Goal: Task Accomplishment & Management: Complete application form

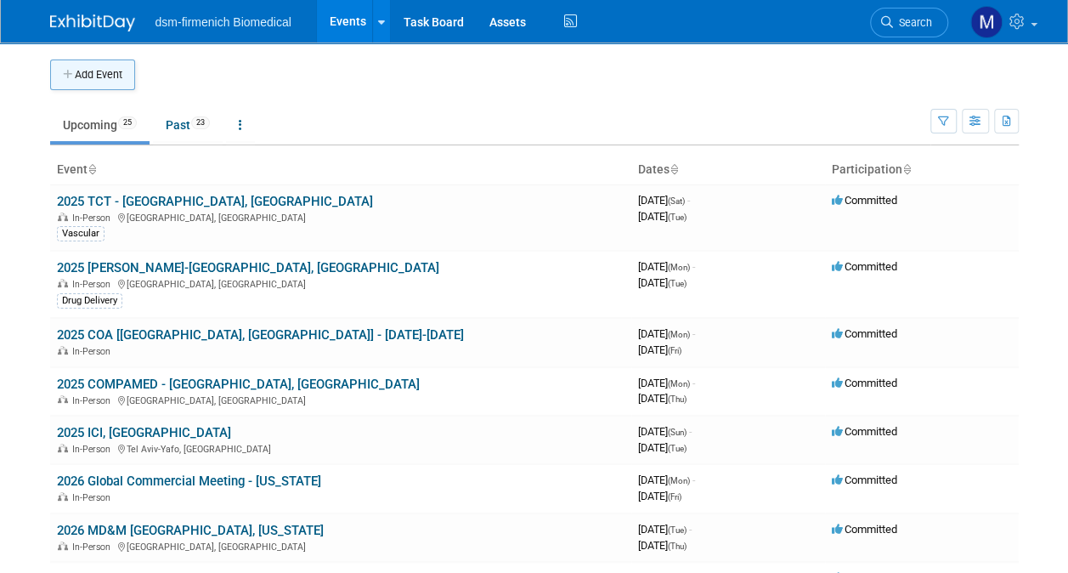
click at [79, 75] on button "Add Event" at bounding box center [92, 74] width 85 height 31
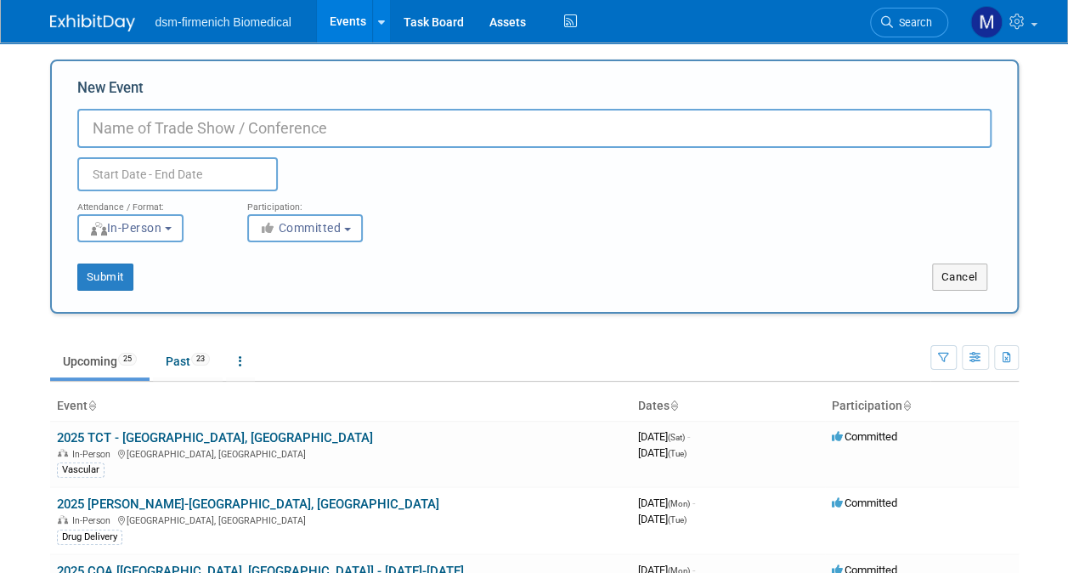
type input "b"
type input "2027 - Biointernational- Philadelphia"
click at [179, 172] on input "text" at bounding box center [177, 174] width 201 height 34
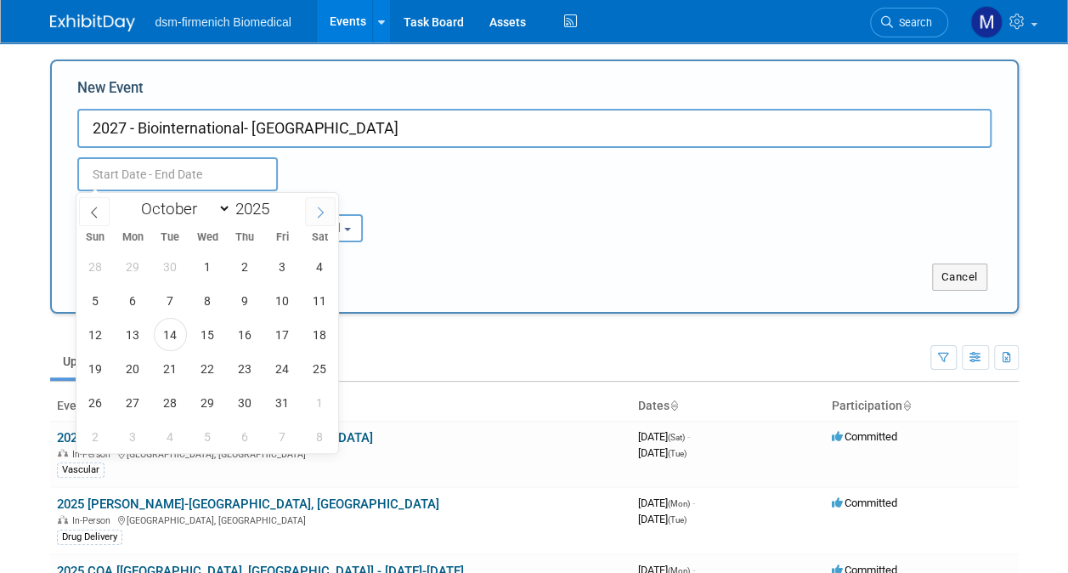
click at [322, 211] on icon at bounding box center [321, 212] width 6 height 11
click at [321, 211] on icon at bounding box center [320, 212] width 12 height 12
select select "11"
click at [321, 211] on icon at bounding box center [320, 212] width 12 height 12
type input "2026"
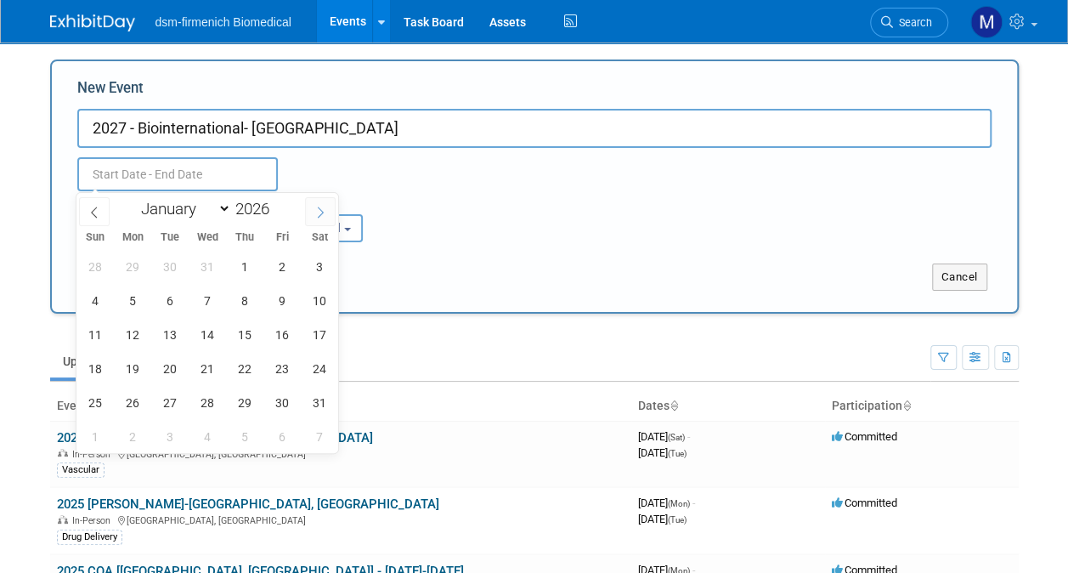
click at [321, 211] on icon at bounding box center [320, 212] width 12 height 12
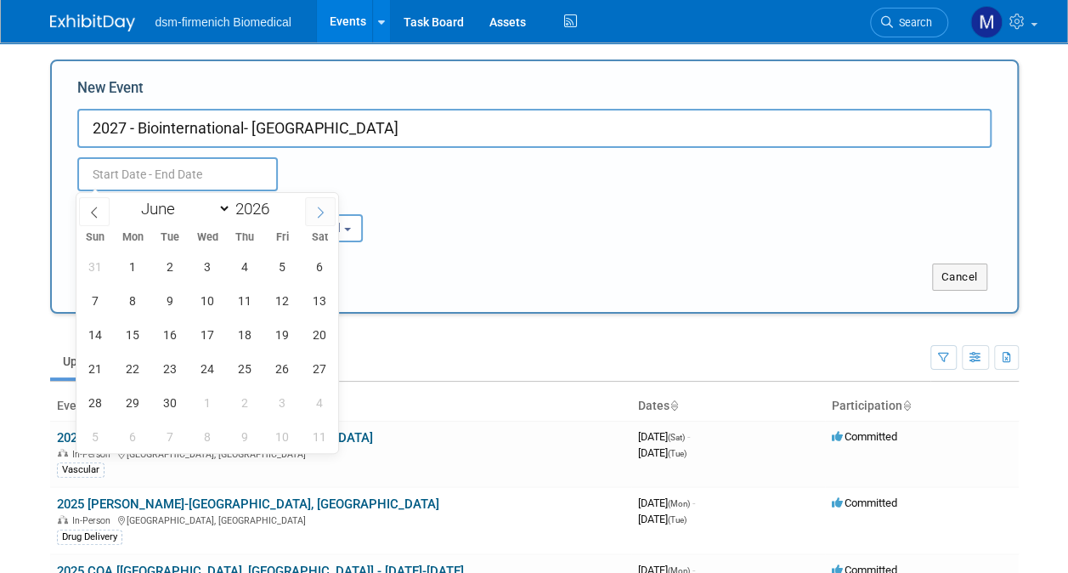
click at [321, 211] on icon at bounding box center [320, 212] width 12 height 12
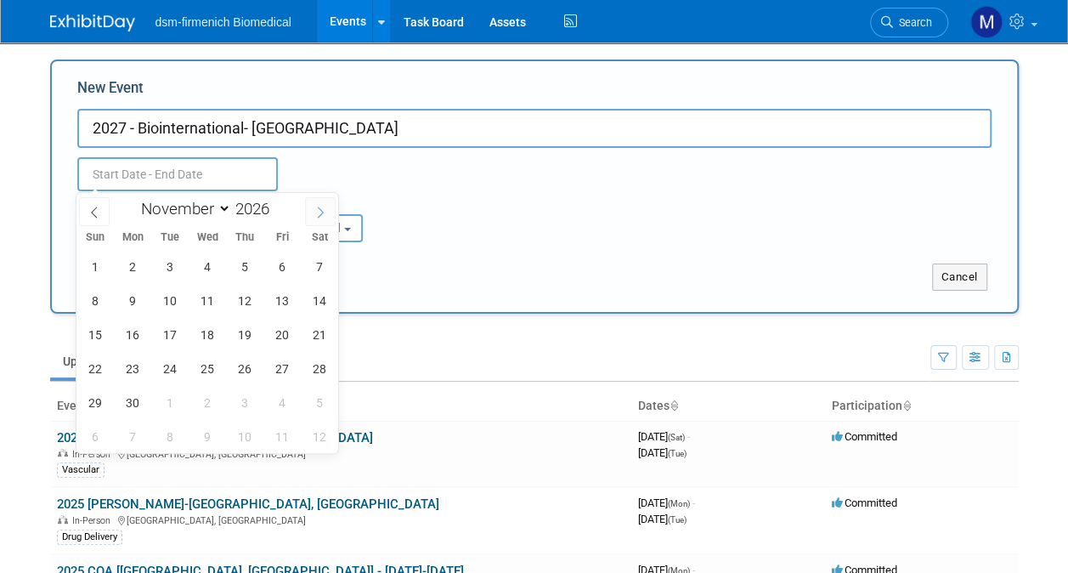
click at [321, 211] on icon at bounding box center [320, 212] width 12 height 12
select select "11"
click at [321, 211] on icon at bounding box center [320, 212] width 12 height 12
type input "2027"
click at [321, 211] on icon at bounding box center [320, 212] width 12 height 12
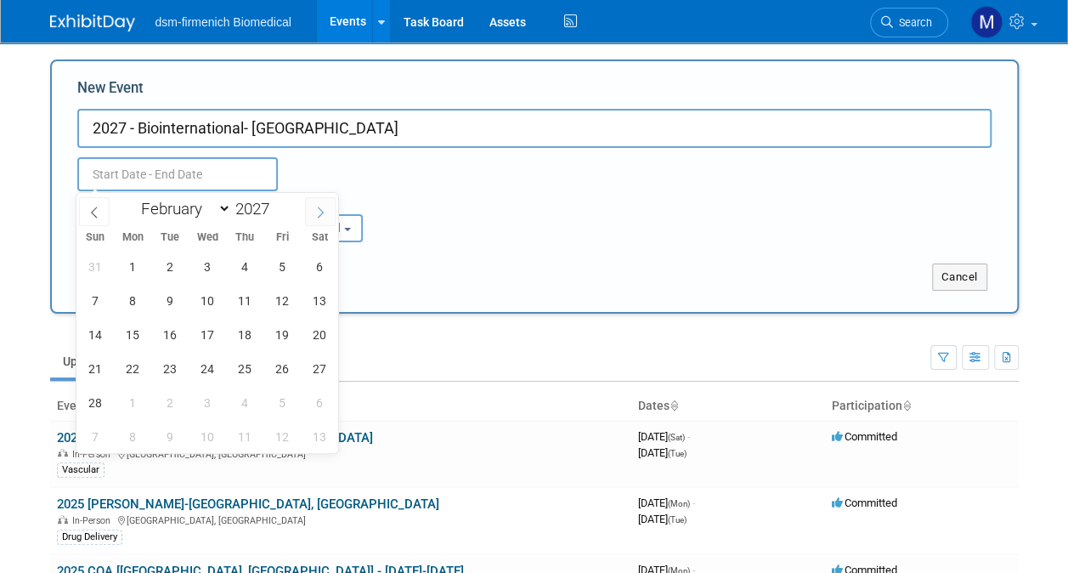
click at [321, 211] on icon at bounding box center [320, 212] width 12 height 12
select select "5"
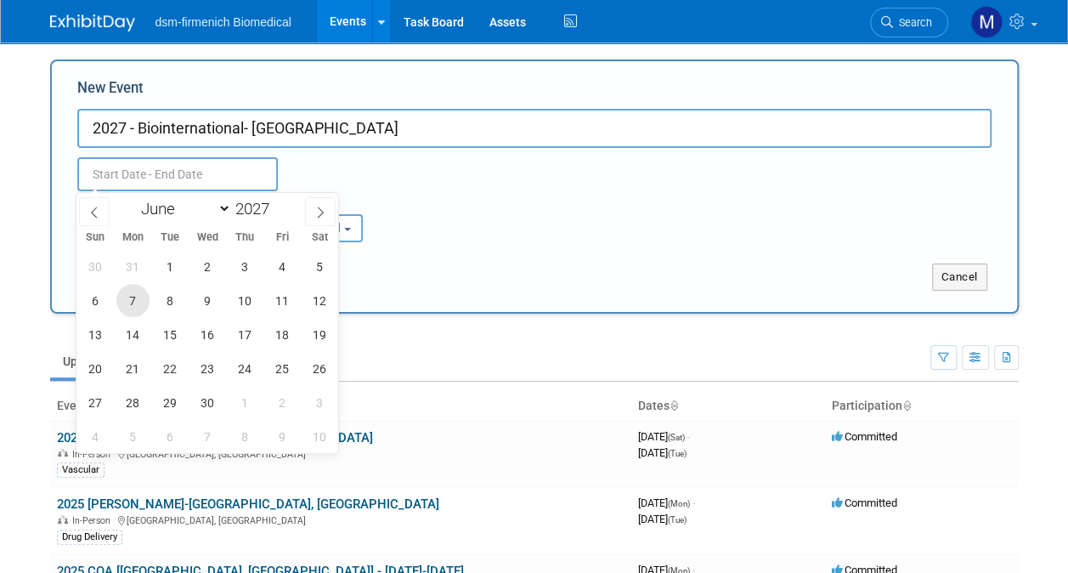
click at [134, 297] on span "7" at bounding box center [132, 300] width 33 height 33
click at [245, 302] on span "10" at bounding box center [245, 300] width 33 height 33
type input "Jun 7, 2027 to Jun 10, 2027"
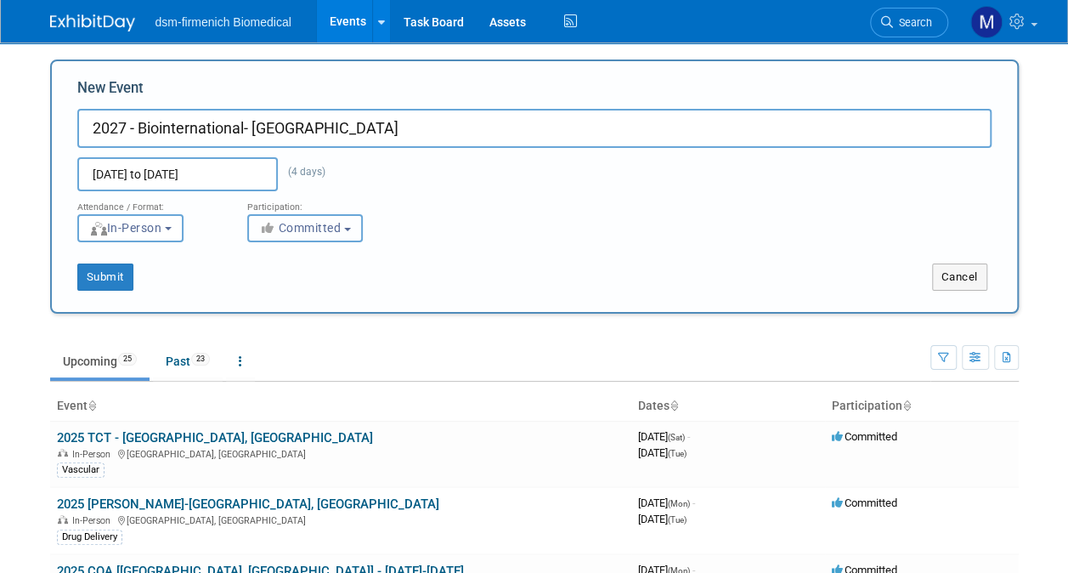
click at [297, 231] on span "Committed" at bounding box center [300, 228] width 82 height 14
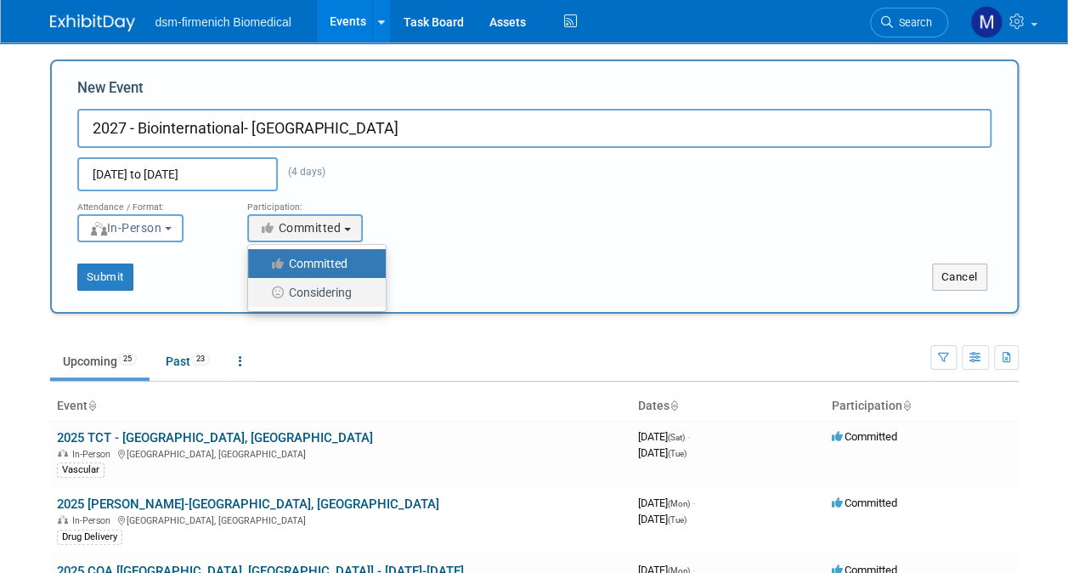
click at [336, 291] on label "Considering" at bounding box center [313, 292] width 112 height 22
click at [263, 291] on input "Considering" at bounding box center [257, 292] width 11 height 11
select select "2"
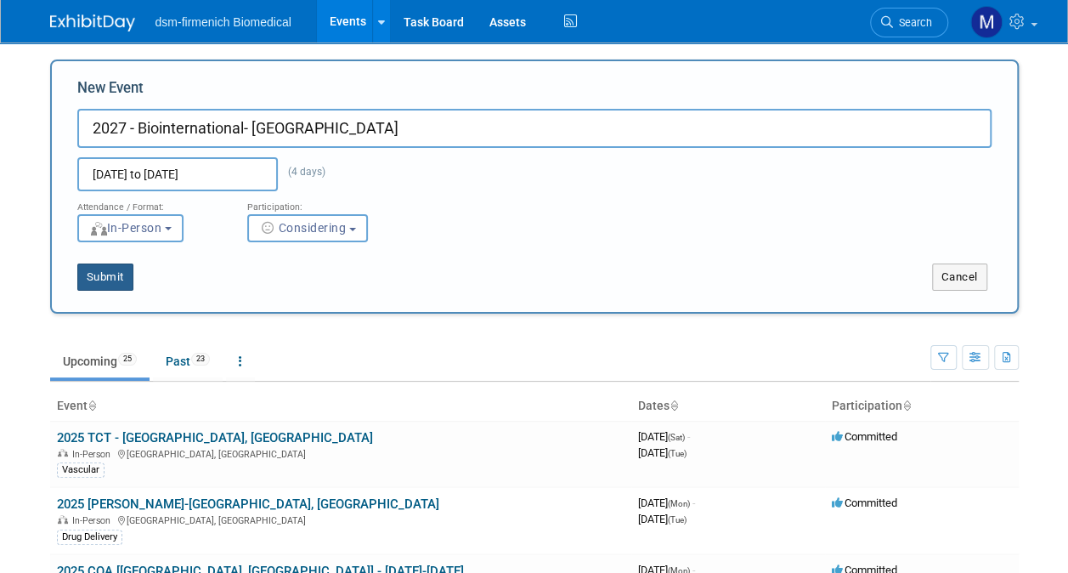
click at [121, 286] on button "Submit" at bounding box center [105, 276] width 56 height 27
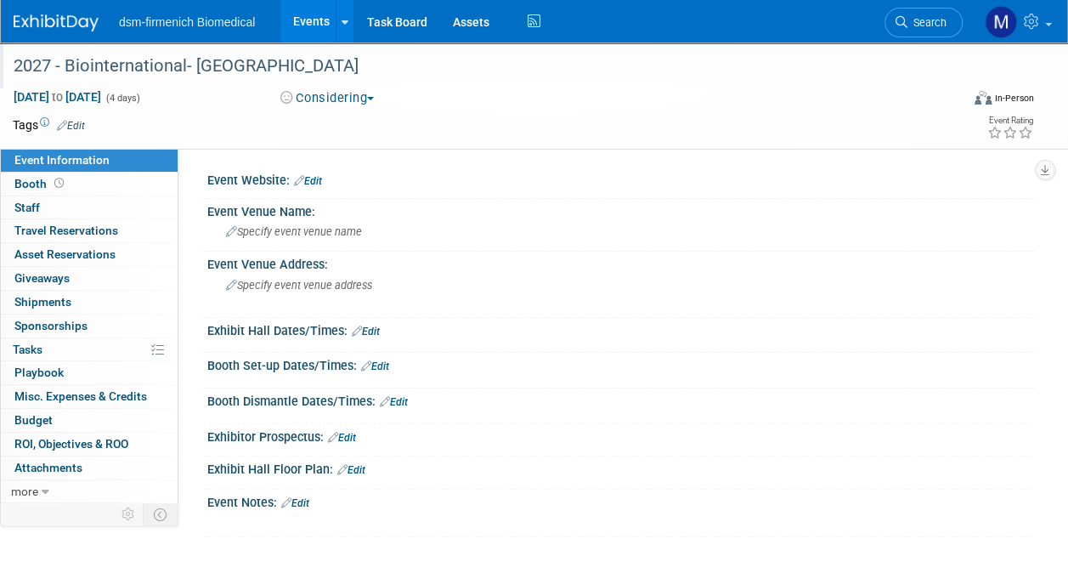
click at [289, 68] on div "2027 - Biointernational- [GEOGRAPHIC_DATA]" at bounding box center [477, 66] width 939 height 31
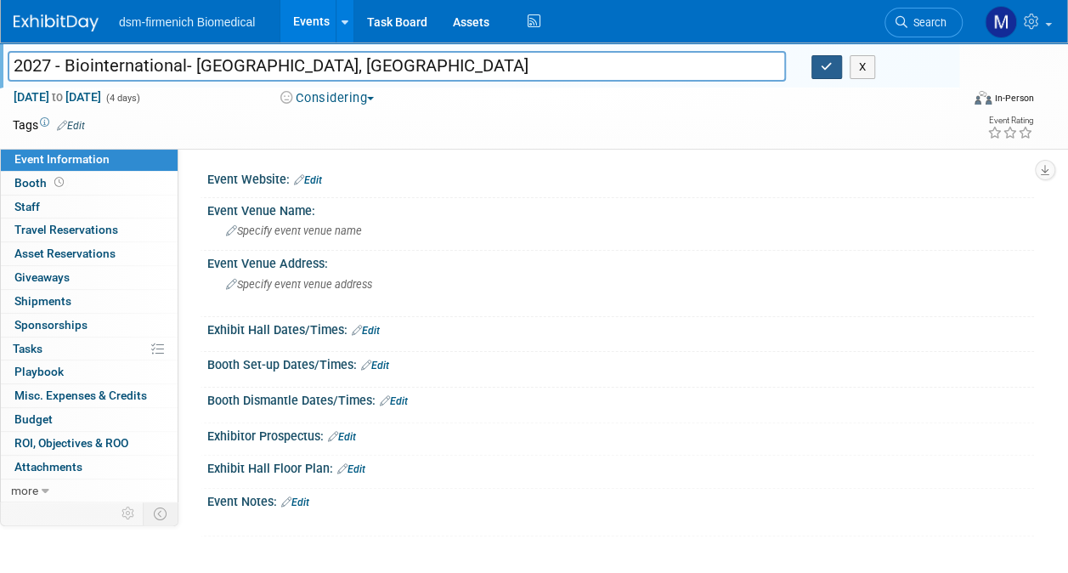
type input "2027 - Biointernational- Philadelphia, PA"
click at [836, 69] on button "button" at bounding box center [826, 67] width 31 height 24
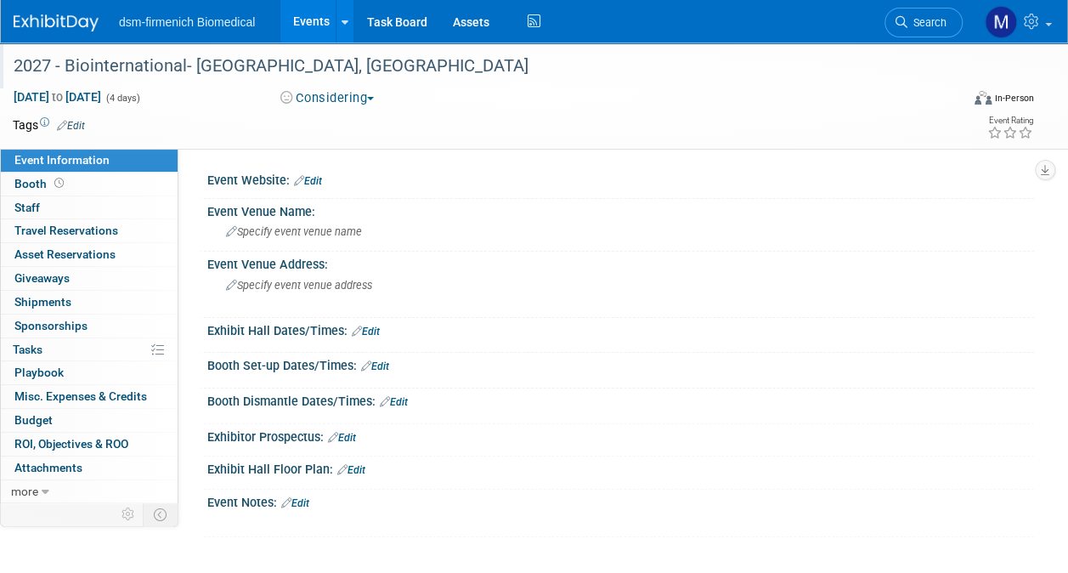
click at [39, 25] on img at bounding box center [56, 22] width 85 height 17
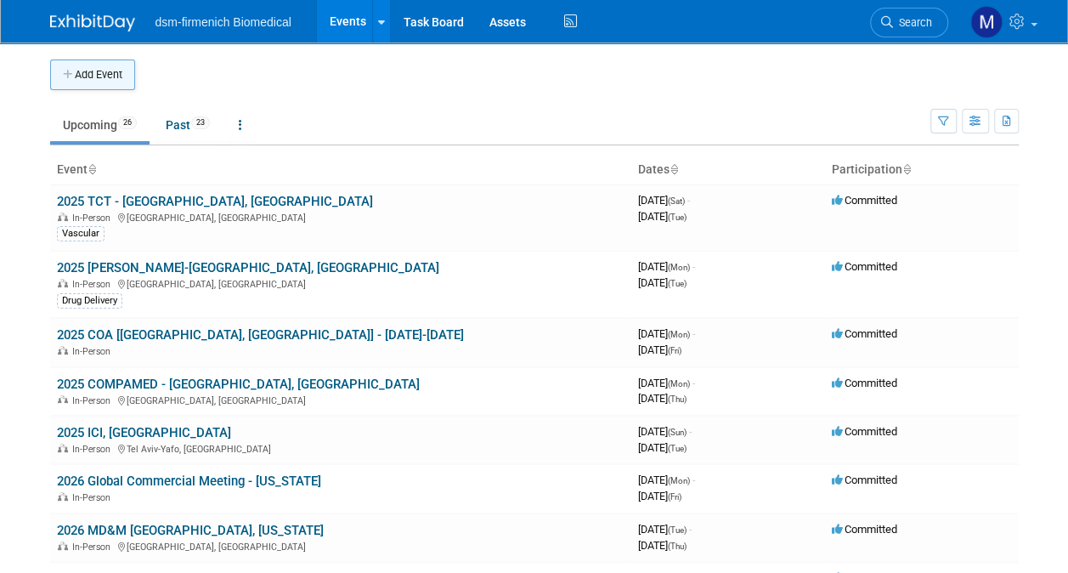
click at [93, 65] on button "Add Event" at bounding box center [92, 74] width 85 height 31
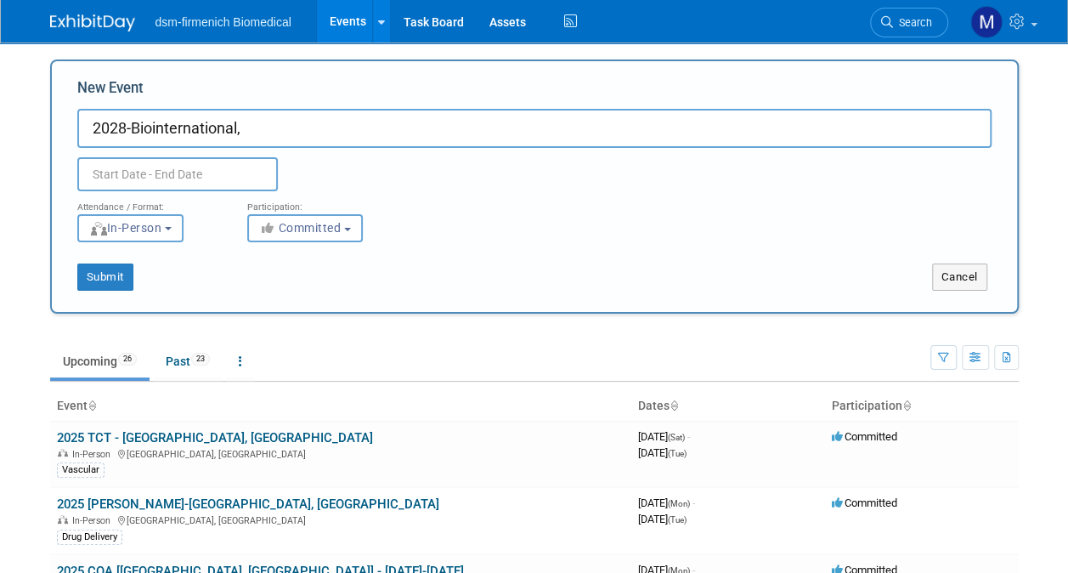
type input "2028-Biointernational,"
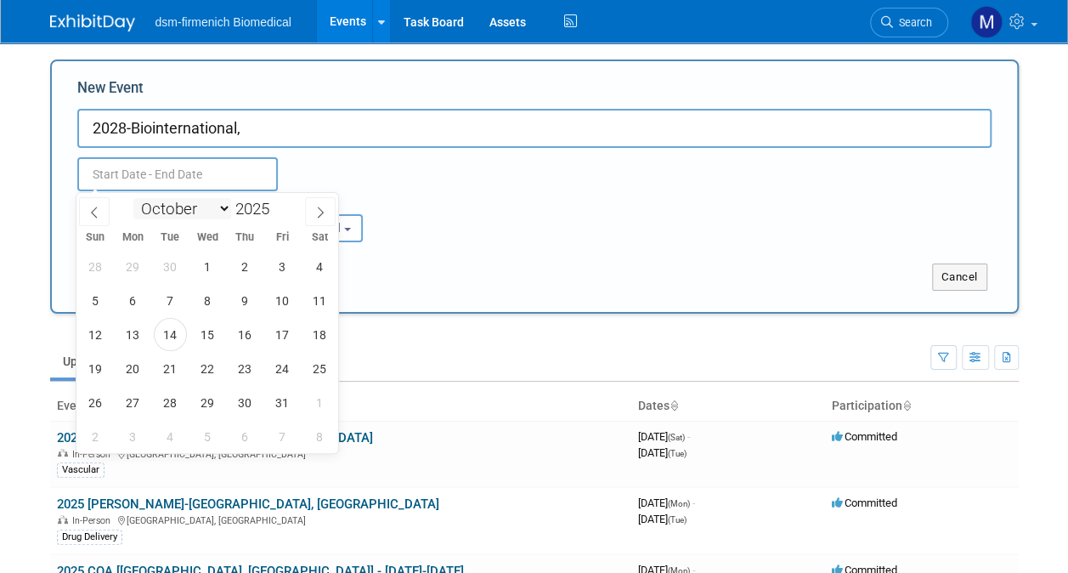
click at [136, 182] on input "text" at bounding box center [177, 174] width 201 height 34
click at [313, 214] on span at bounding box center [320, 211] width 31 height 29
click at [320, 211] on icon at bounding box center [320, 212] width 12 height 12
select select "11"
click at [275, 212] on span at bounding box center [276, 214] width 12 height 10
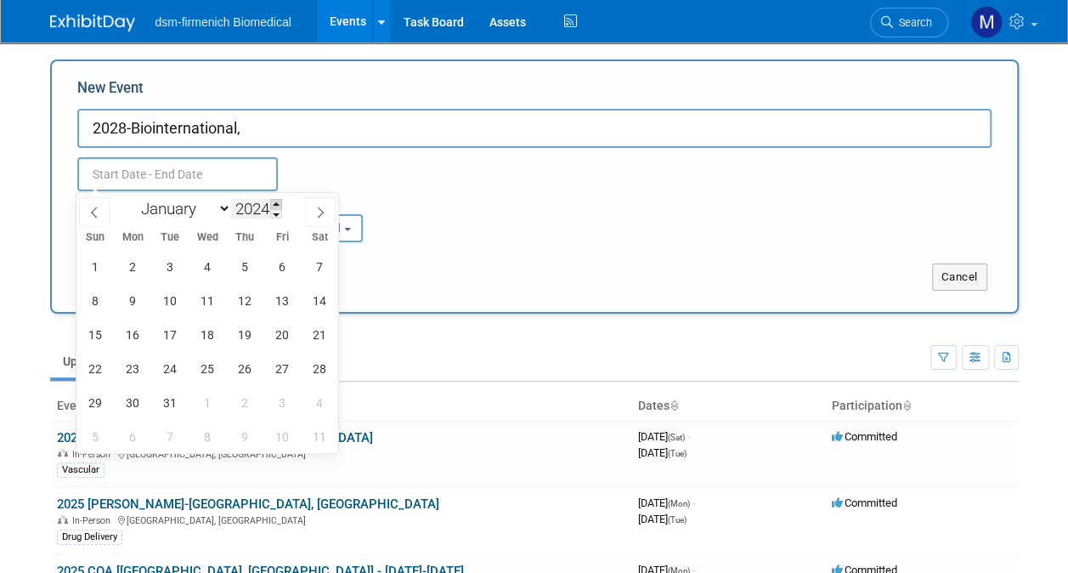
click at [276, 201] on span at bounding box center [276, 204] width 12 height 10
type input "2027"
click at [84, 214] on span at bounding box center [94, 211] width 31 height 29
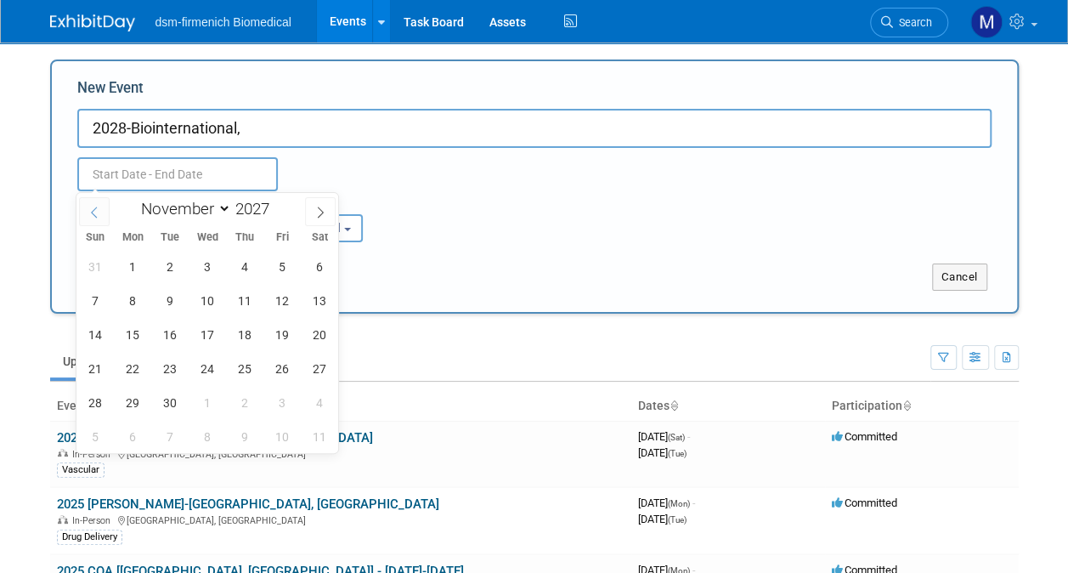
click at [93, 211] on icon at bounding box center [94, 212] width 12 height 12
select select "9"
click at [278, 216] on span at bounding box center [276, 214] width 12 height 10
click at [272, 202] on span at bounding box center [276, 204] width 12 height 10
click at [271, 202] on span at bounding box center [276, 204] width 12 height 10
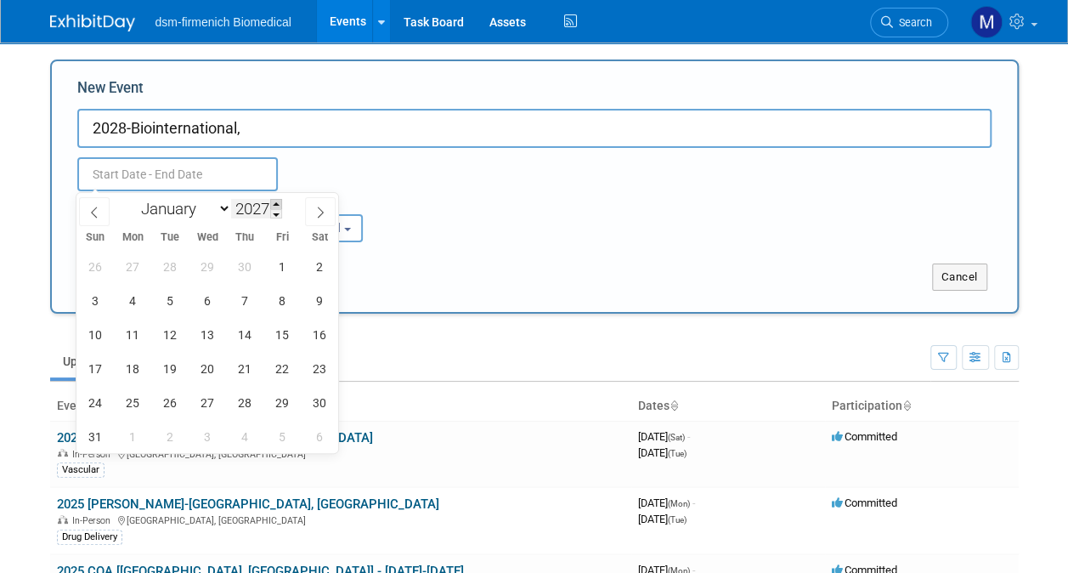
type input "2028"
click at [99, 210] on icon at bounding box center [94, 212] width 12 height 12
click at [100, 210] on span at bounding box center [94, 211] width 31 height 29
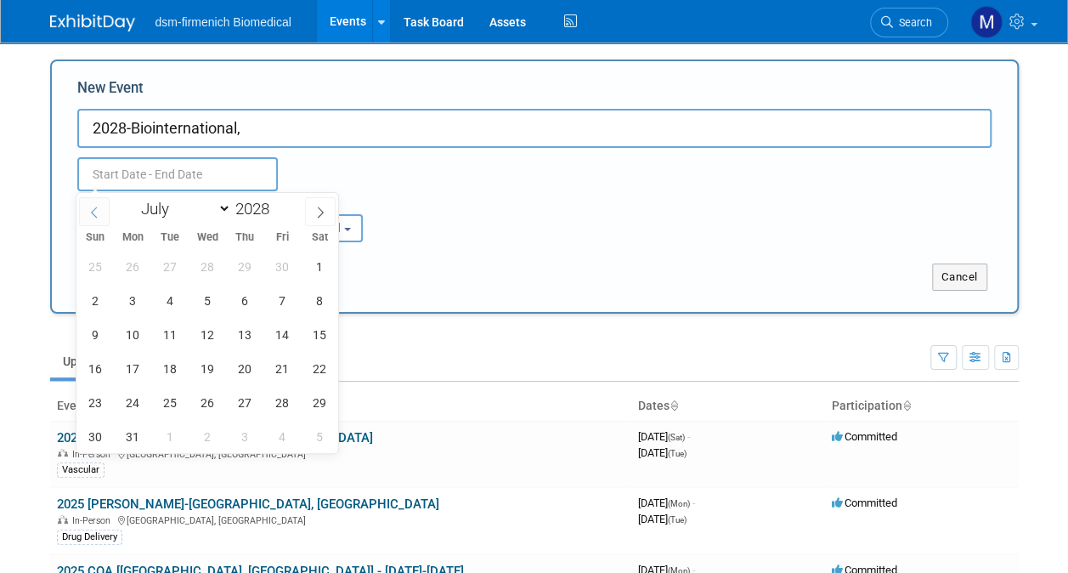
select select "5"
click at [122, 336] on span "12" at bounding box center [132, 334] width 33 height 33
click at [257, 343] on span "15" at bounding box center [245, 334] width 33 height 33
type input "Jun 12, 2028 to Jun 15, 2028"
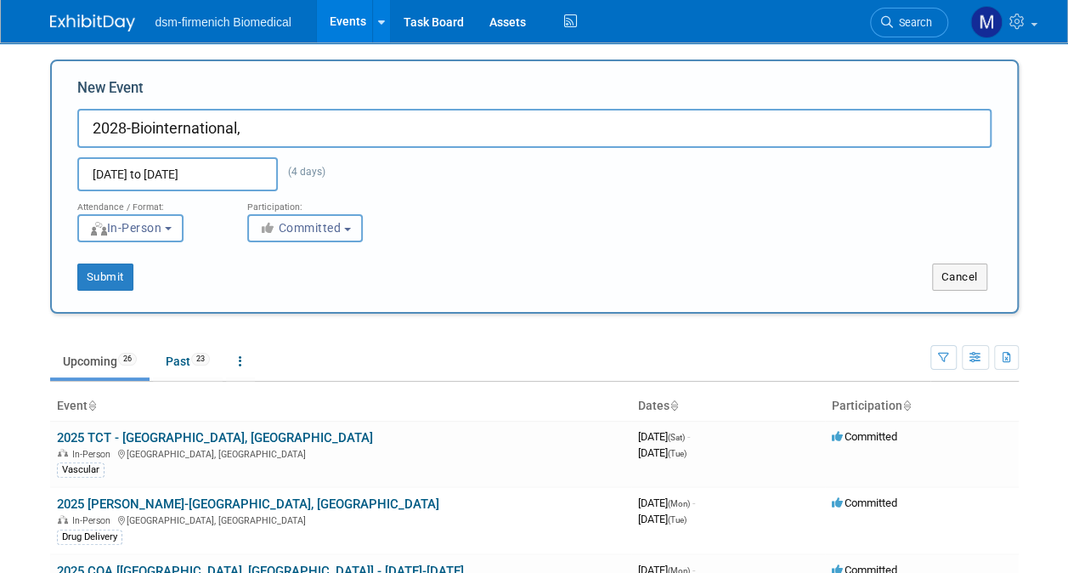
click at [328, 229] on span "Committed" at bounding box center [300, 228] width 82 height 14
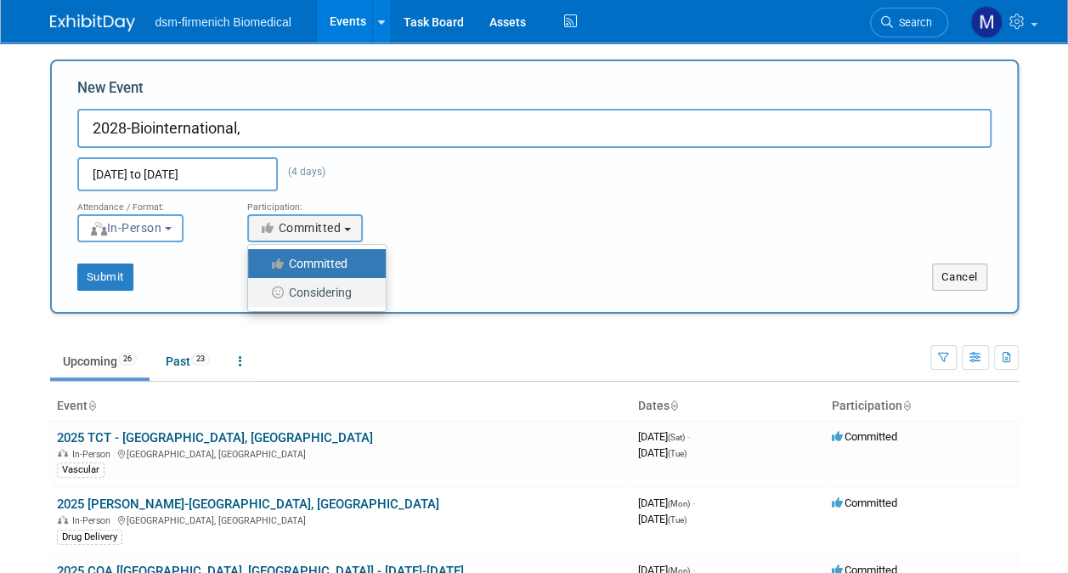
click at [333, 290] on label "Considering" at bounding box center [313, 292] width 112 height 22
click at [263, 290] on input "Considering" at bounding box center [257, 292] width 11 height 11
select select "2"
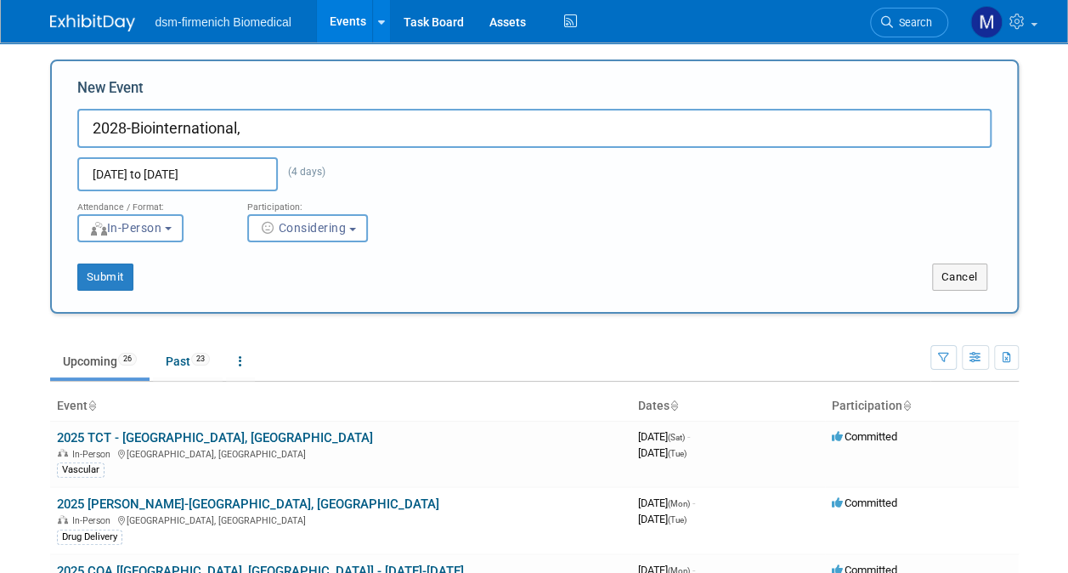
click at [269, 122] on input "2028-Biointernational," at bounding box center [534, 128] width 914 height 39
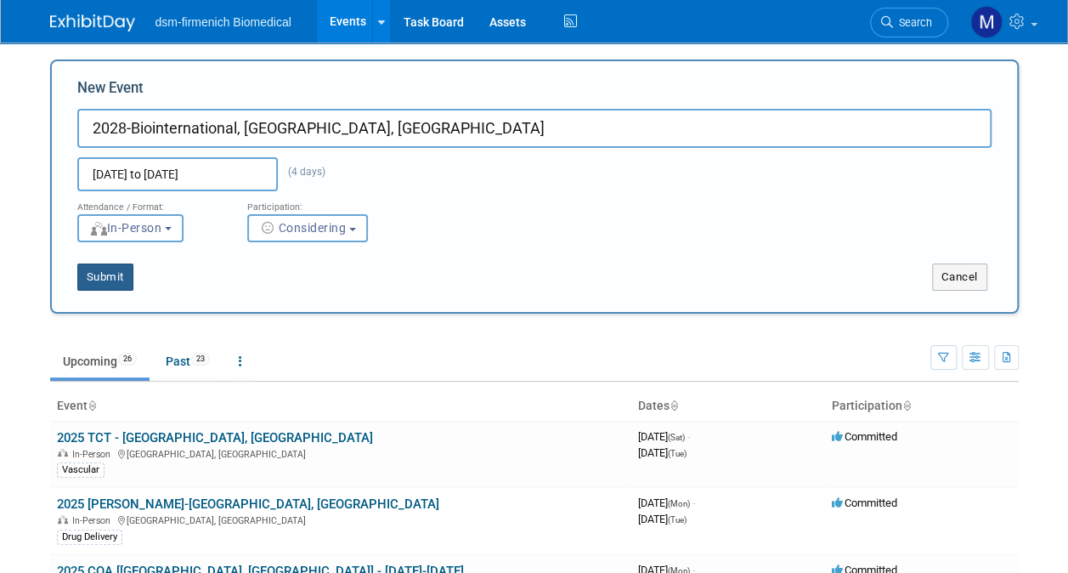
type input "2028-Biointernational, [GEOGRAPHIC_DATA], [GEOGRAPHIC_DATA]"
click at [109, 279] on button "Submit" at bounding box center [105, 276] width 56 height 27
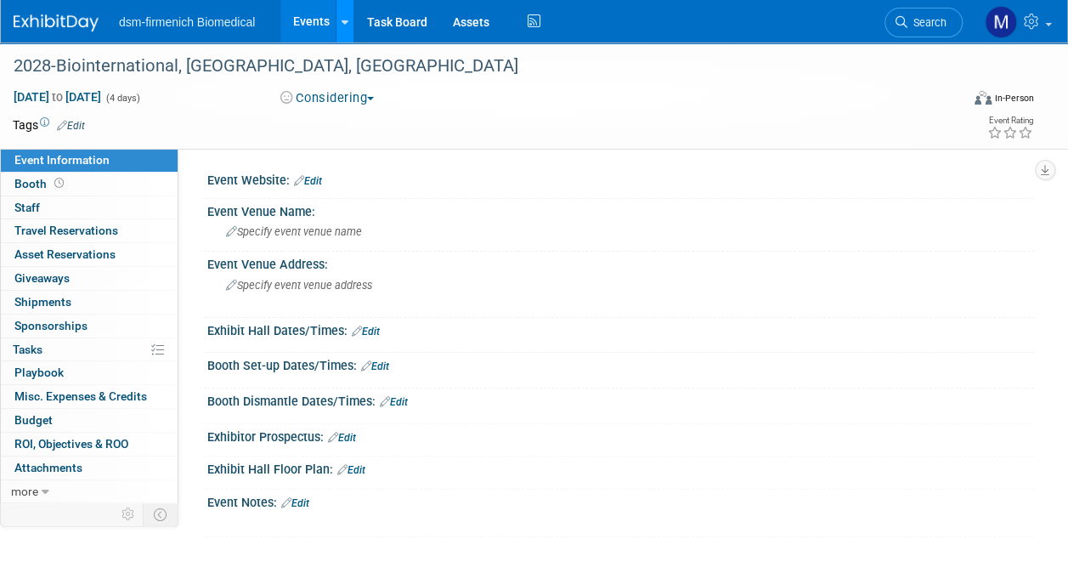
click at [342, 15] on div at bounding box center [345, 21] width 7 height 17
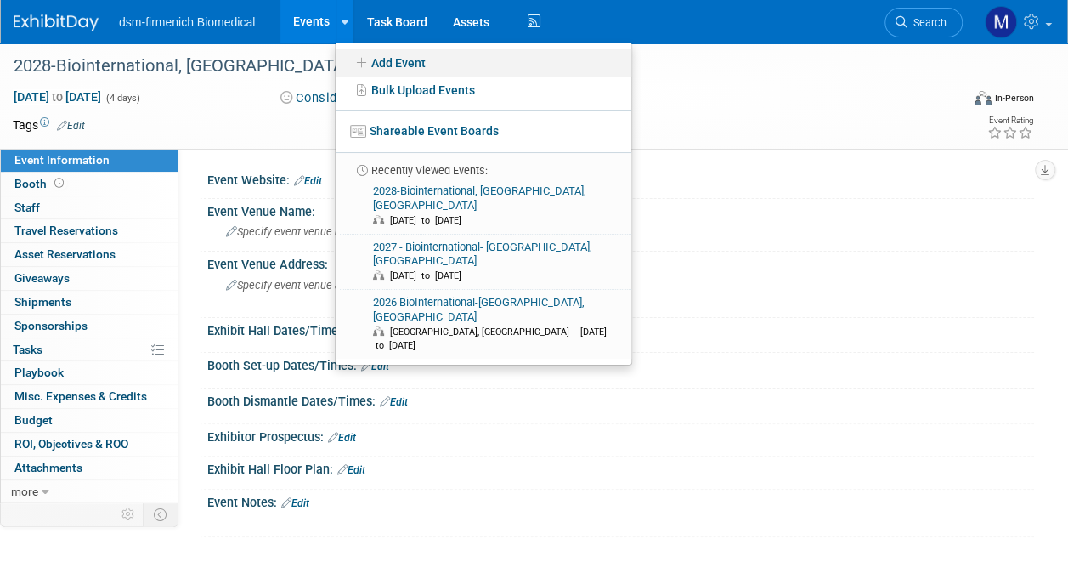
click at [417, 63] on link "Add Event" at bounding box center [484, 62] width 296 height 27
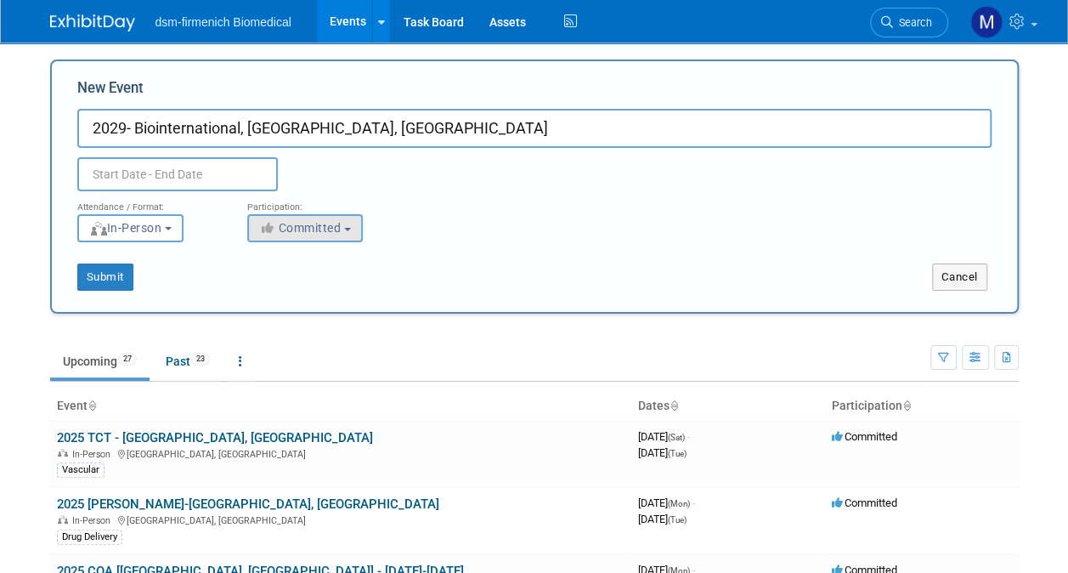
type input "2029- Biointernational, [GEOGRAPHIC_DATA], [GEOGRAPHIC_DATA]"
click at [291, 216] on button "Committed" at bounding box center [305, 228] width 116 height 28
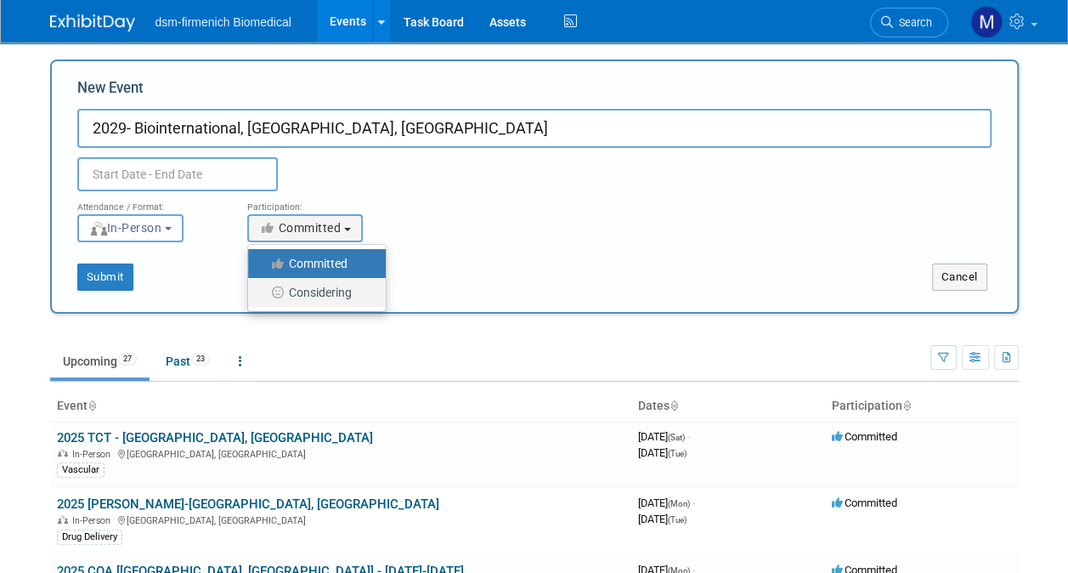
click at [308, 295] on label "Considering" at bounding box center [313, 292] width 112 height 22
click at [263, 295] on input "Considering" at bounding box center [257, 292] width 11 height 11
select select "2"
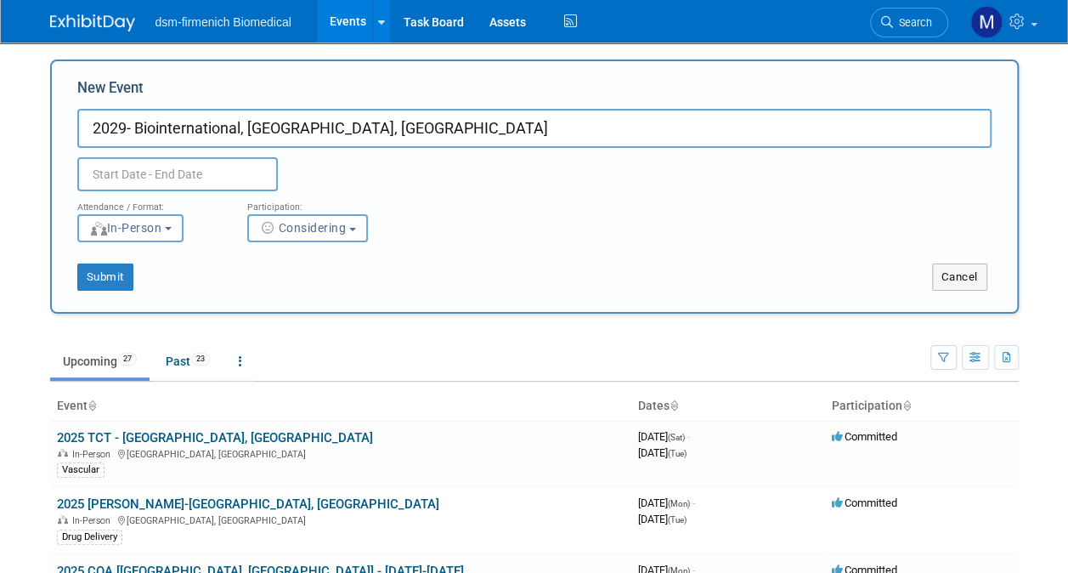
click at [209, 176] on input "text" at bounding box center [177, 174] width 201 height 34
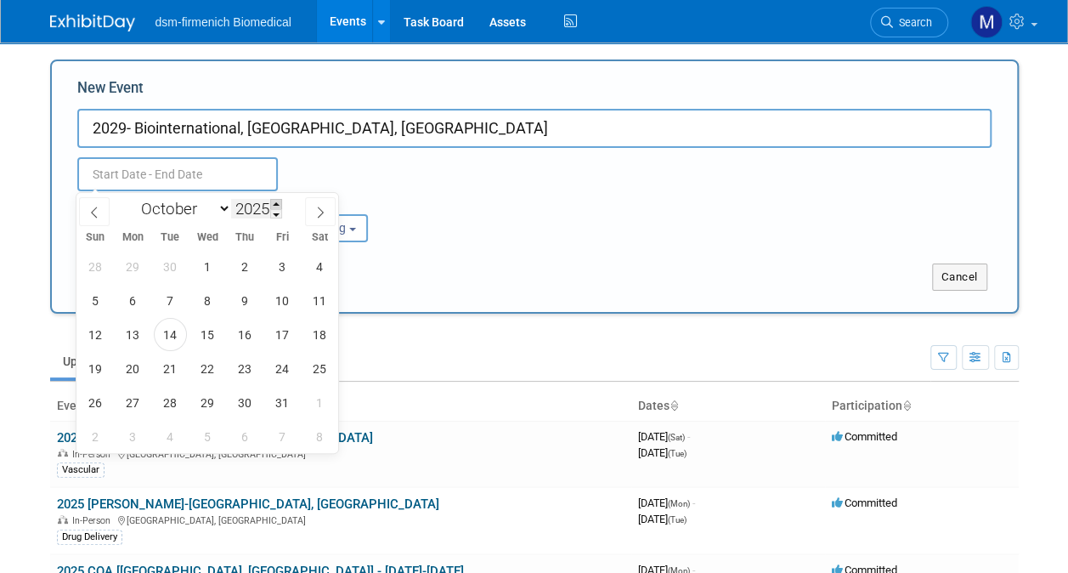
click at [279, 202] on span at bounding box center [276, 204] width 12 height 10
type input "2029"
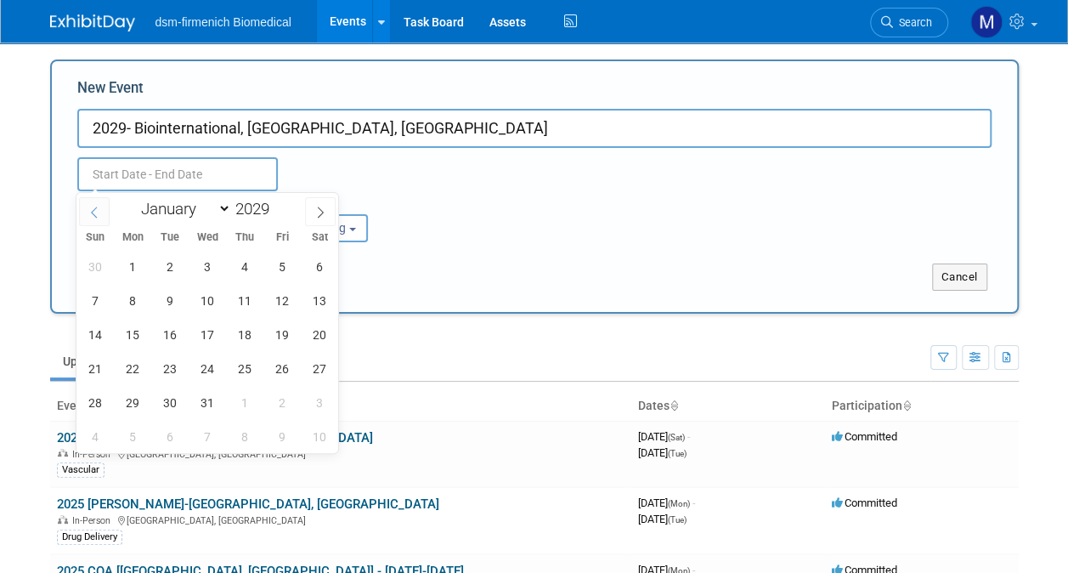
click at [97, 212] on icon at bounding box center [94, 212] width 12 height 12
select select "5"
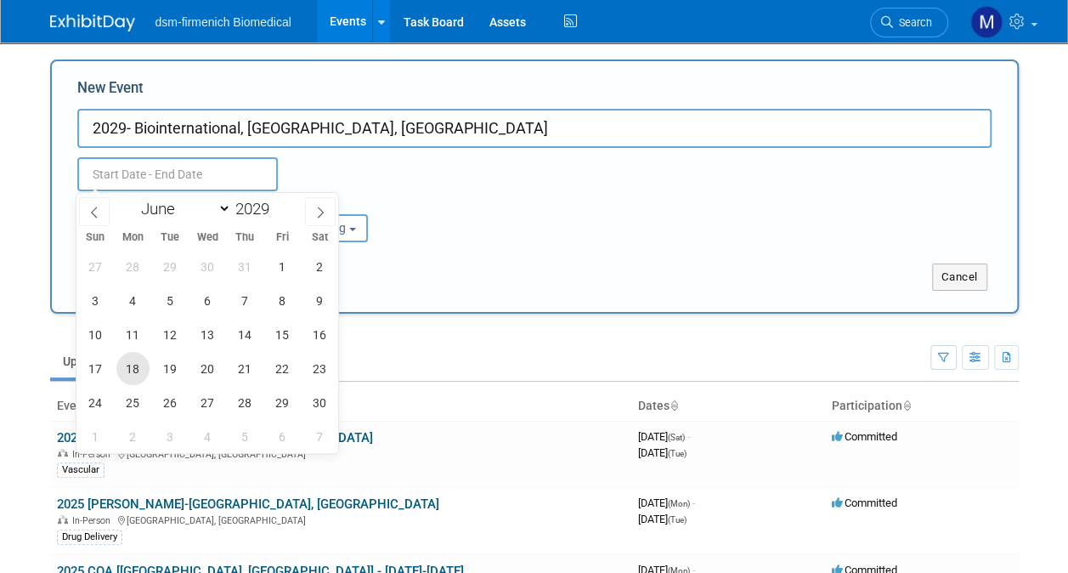
click at [133, 365] on span "18" at bounding box center [132, 368] width 33 height 33
click at [260, 374] on div "27 28 29 30 31 1 2 3 4 5 6 7 8 9 10 11 12 13 14 15 16 17 18 19 20 21 22 23 24 2…" at bounding box center [207, 351] width 262 height 204
click at [252, 367] on span "21" at bounding box center [245, 368] width 33 height 33
type input "Jun 18, 2029 to Jun 21, 2029"
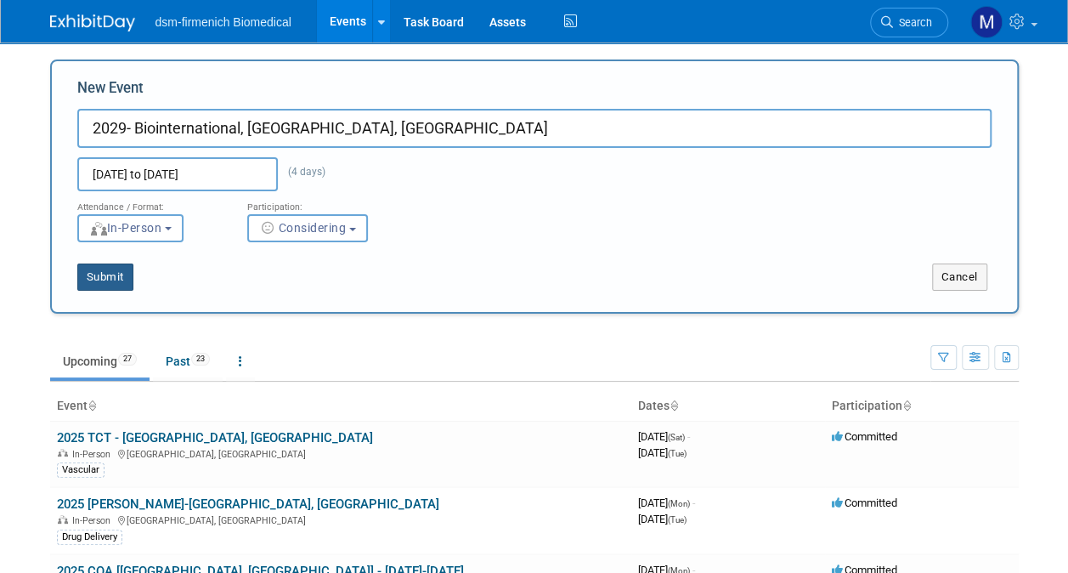
click at [105, 277] on button "Submit" at bounding box center [105, 276] width 56 height 27
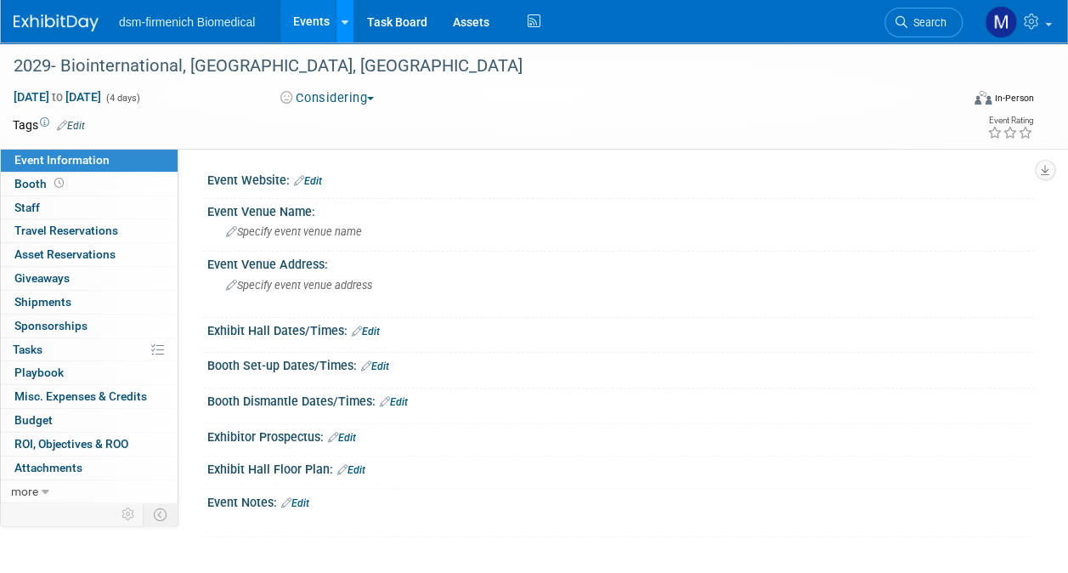
click at [342, 26] on icon at bounding box center [345, 22] width 7 height 11
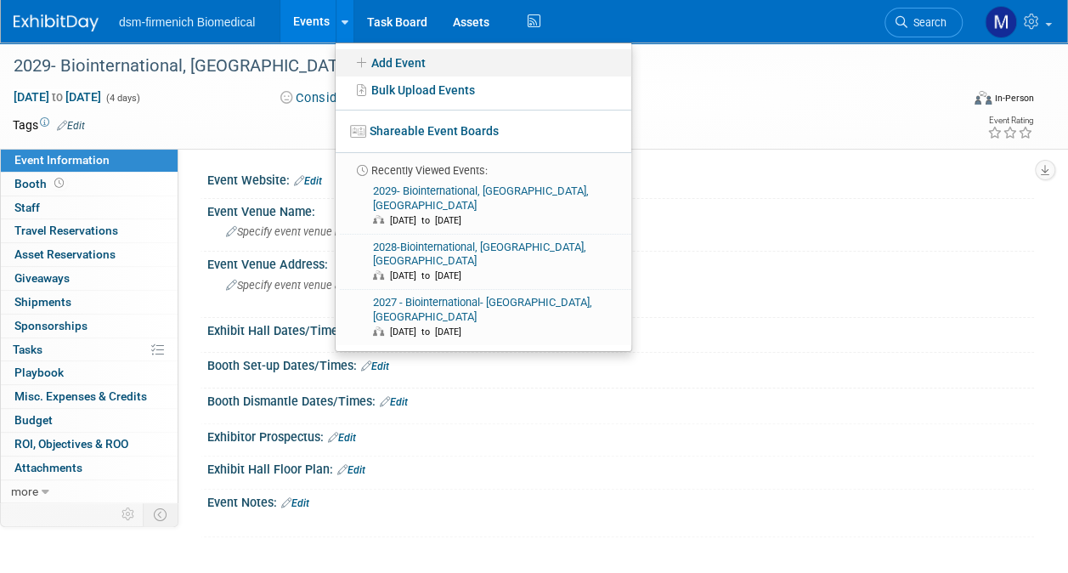
click at [410, 60] on link "Add Event" at bounding box center [484, 62] width 296 height 27
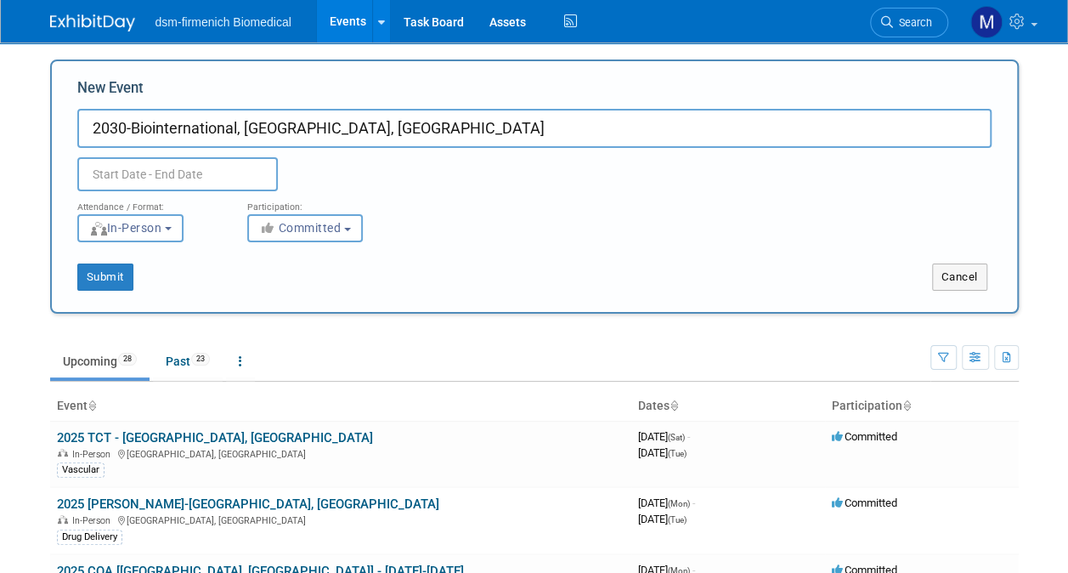
click at [246, 127] on input "2030-Biointernational, [GEOGRAPHIC_DATA], [GEOGRAPHIC_DATA]" at bounding box center [534, 128] width 914 height 39
type input "2030-Biointernational, [GEOGRAPHIC_DATA], [GEOGRAPHIC_DATA]"
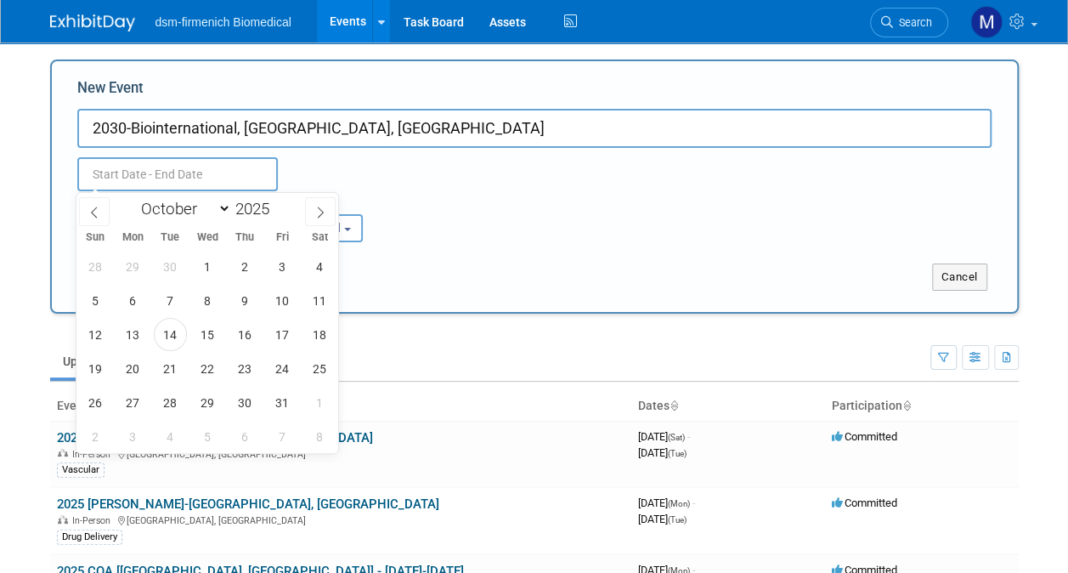
click at [112, 173] on input "text" at bounding box center [177, 174] width 201 height 34
click at [99, 206] on icon at bounding box center [94, 212] width 12 height 12
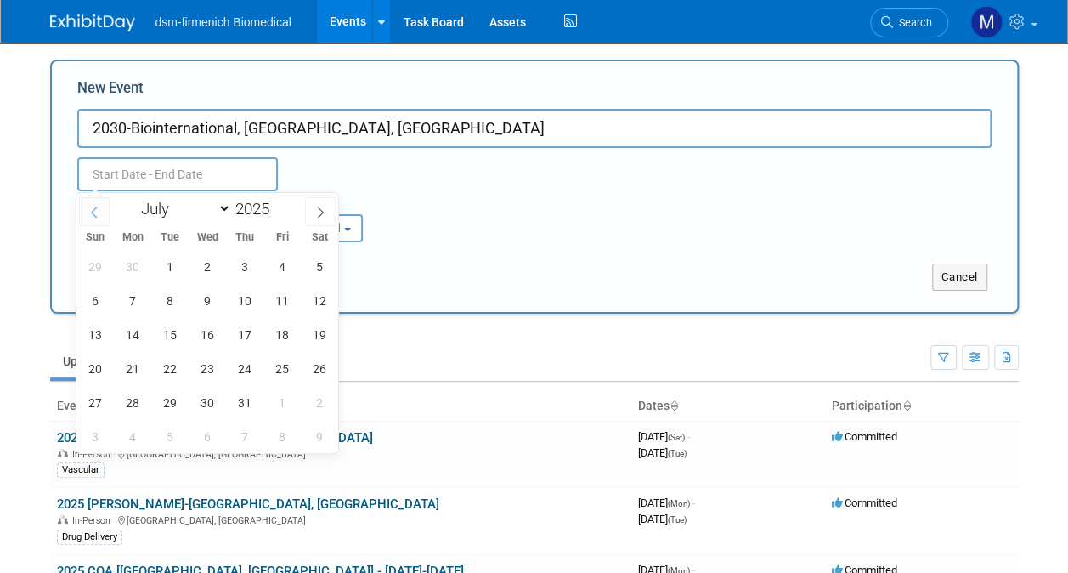
select select "5"
click at [274, 199] on span at bounding box center [276, 204] width 12 height 10
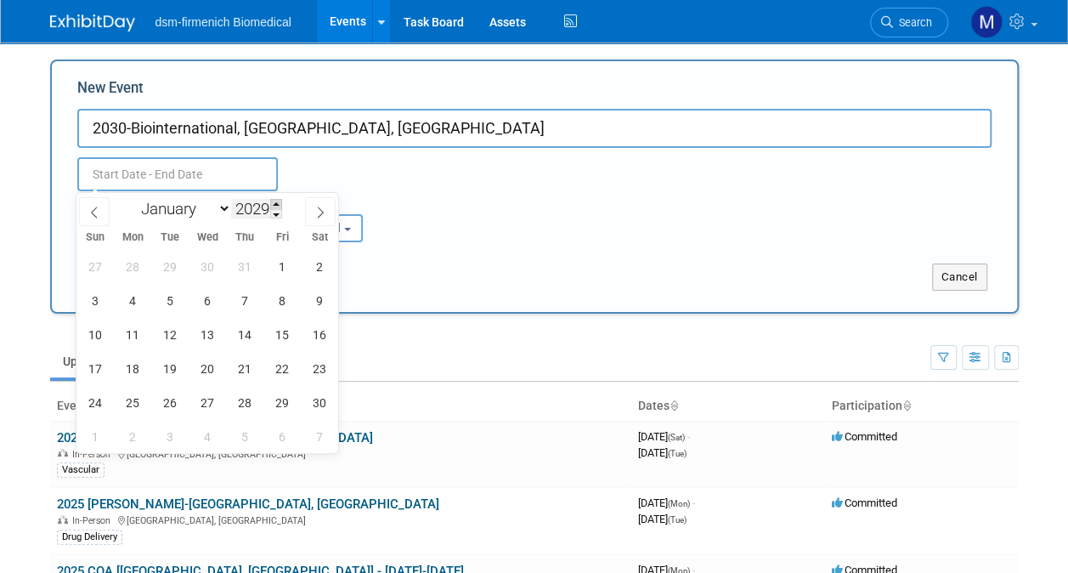
click at [274, 199] on span at bounding box center [276, 204] width 12 height 10
type input "2030"
click at [138, 367] on span "17" at bounding box center [132, 368] width 33 height 33
click at [248, 367] on span "20" at bounding box center [245, 368] width 33 height 33
type input "Jun 17, 2030 to Jun 20, 2030"
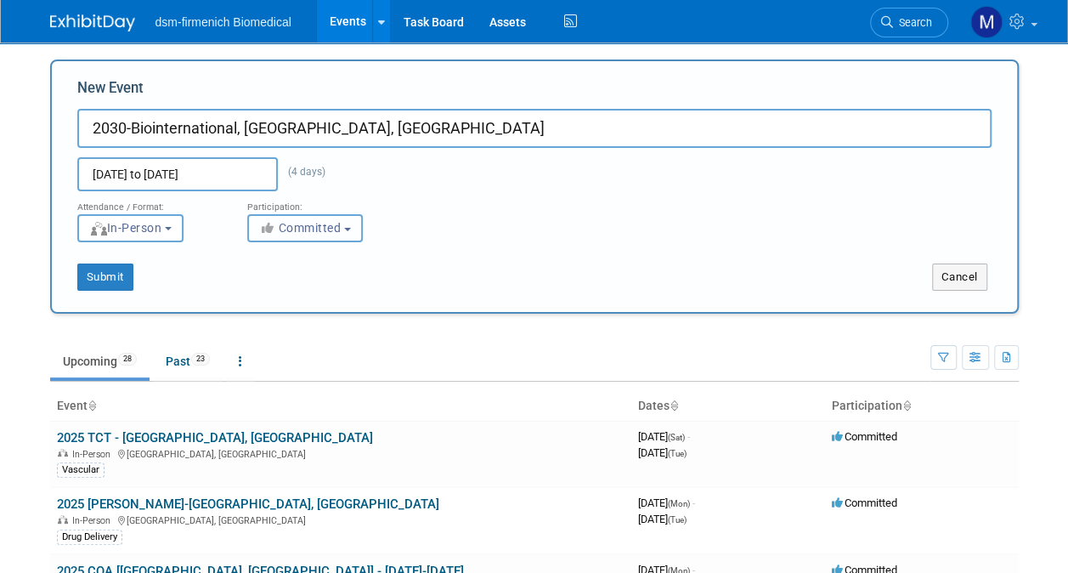
click at [314, 232] on span "Committed" at bounding box center [300, 228] width 82 height 14
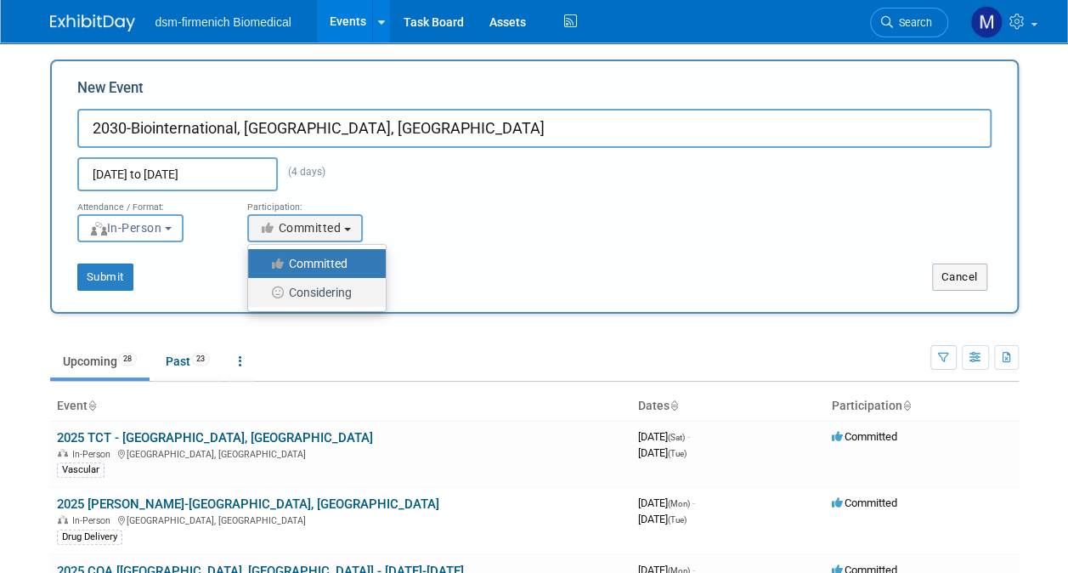
click at [342, 288] on label "Considering" at bounding box center [313, 292] width 112 height 22
click at [263, 288] on input "Considering" at bounding box center [257, 292] width 11 height 11
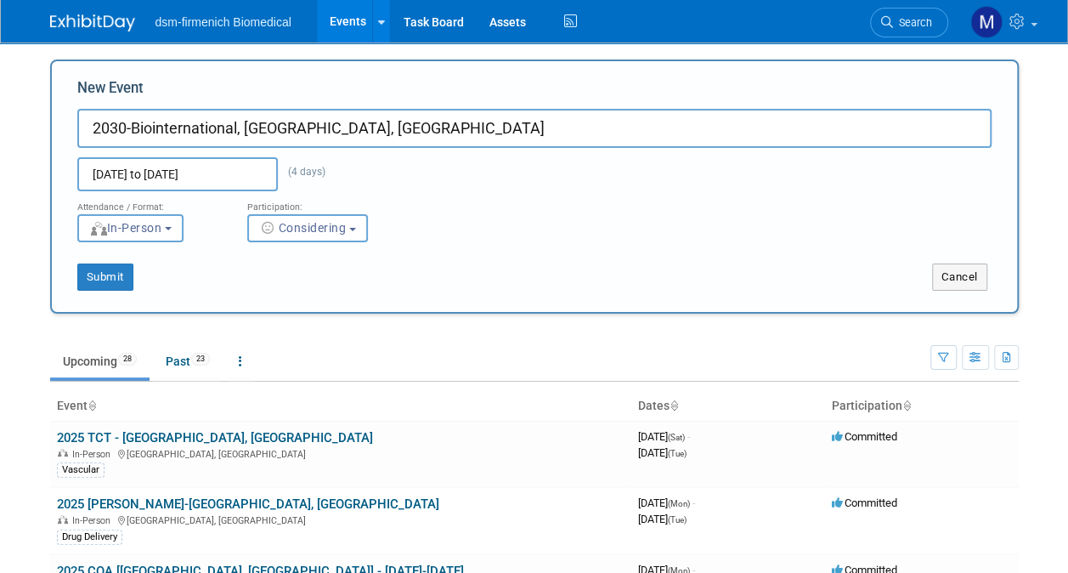
select select "2"
click at [98, 279] on button "Submit" at bounding box center [105, 276] width 56 height 27
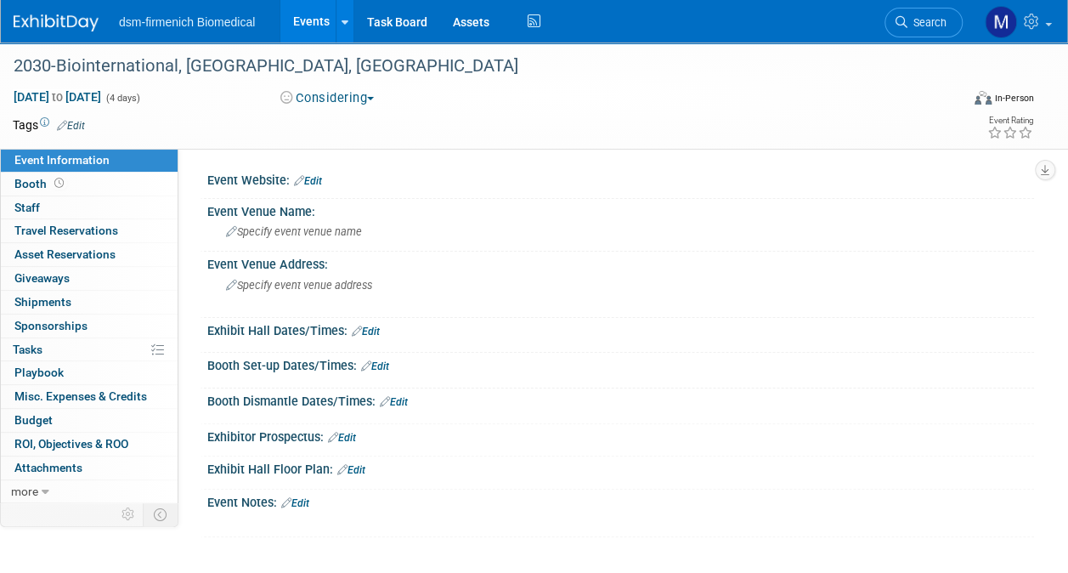
click at [167, 29] on ul "dsm-firmenich Biomedical Events Add Event Bulk Upload Events Shareable Event Bo…" at bounding box center [332, 21] width 426 height 42
click at [81, 24] on img at bounding box center [56, 22] width 85 height 17
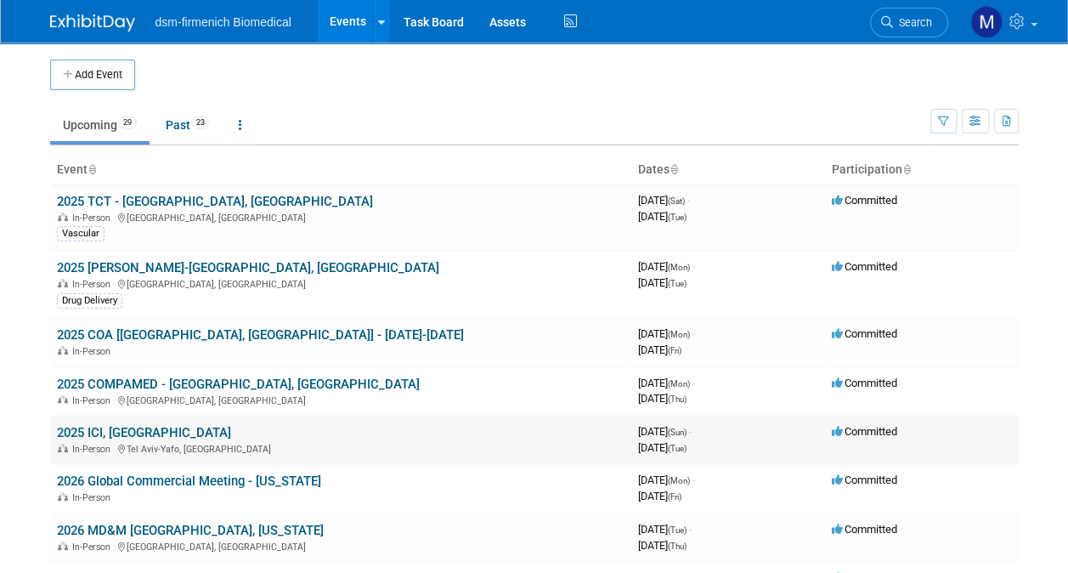
click at [87, 432] on link "2025 ICI, [GEOGRAPHIC_DATA]" at bounding box center [144, 432] width 174 height 15
click at [109, 433] on link "2025 ICI, [GEOGRAPHIC_DATA]" at bounding box center [144, 432] width 174 height 15
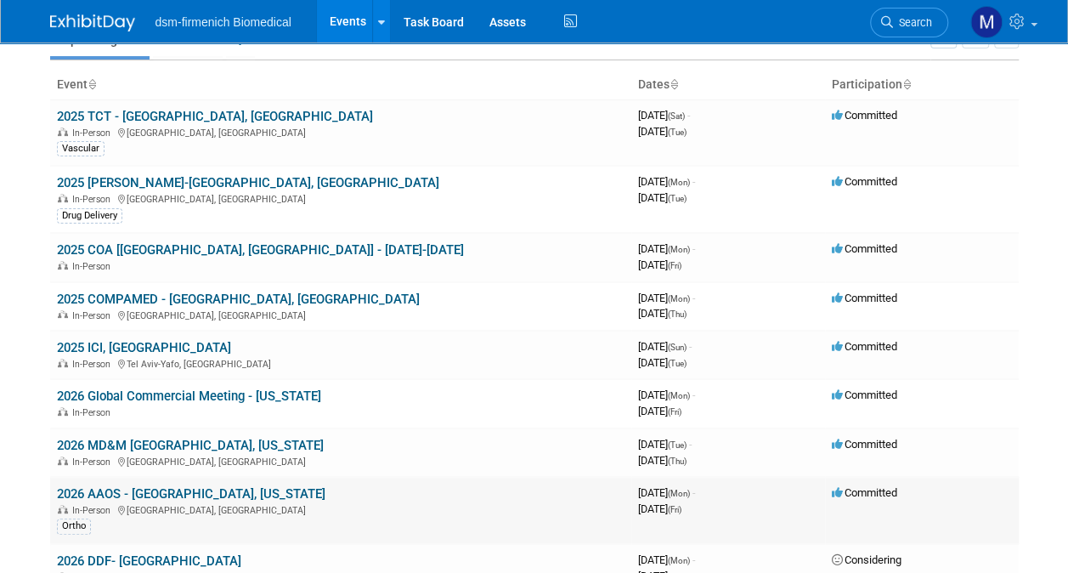
click at [95, 491] on link "2026 AAOS - New Orleans, Louisiana" at bounding box center [191, 493] width 269 height 15
click at [173, 449] on link "2026 MD&M West - Anaheim, California" at bounding box center [190, 445] width 267 height 15
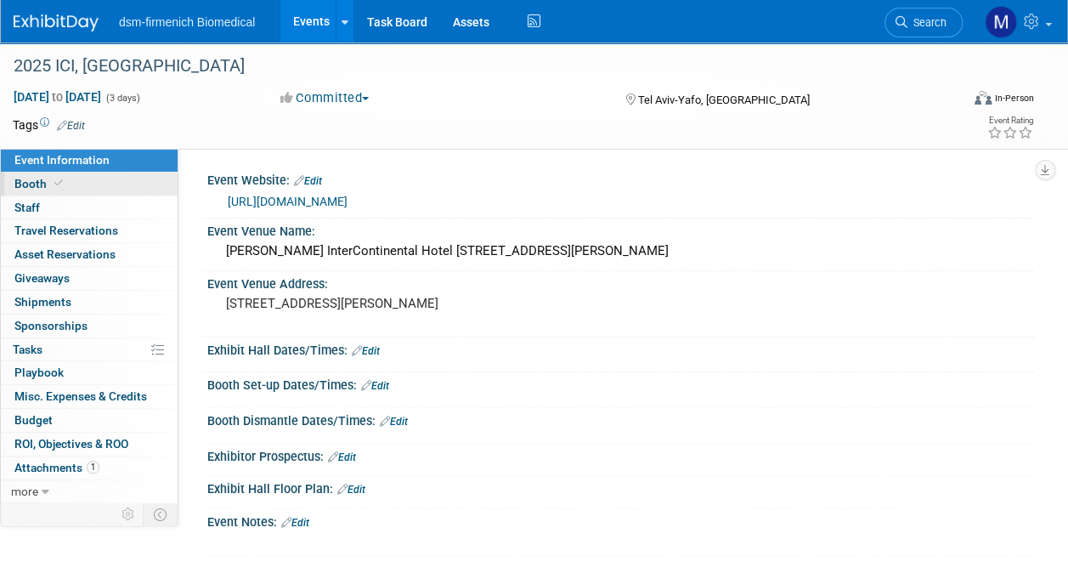
click at [42, 184] on span "Booth" at bounding box center [40, 184] width 52 height 14
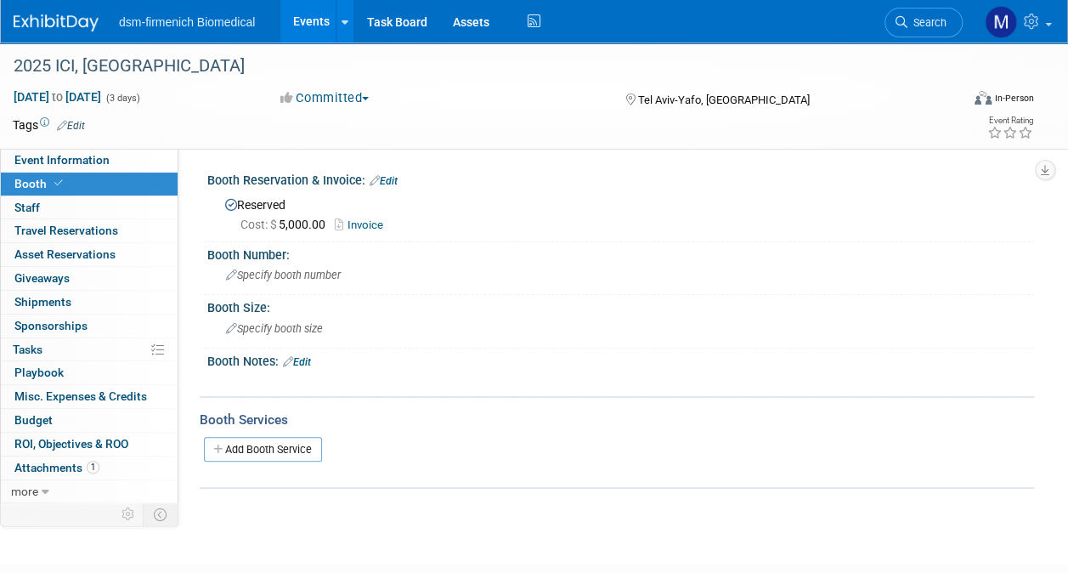
click at [364, 218] on link "Invoice" at bounding box center [363, 224] width 57 height 13
click at [48, 428] on link "Budget" at bounding box center [89, 420] width 177 height 23
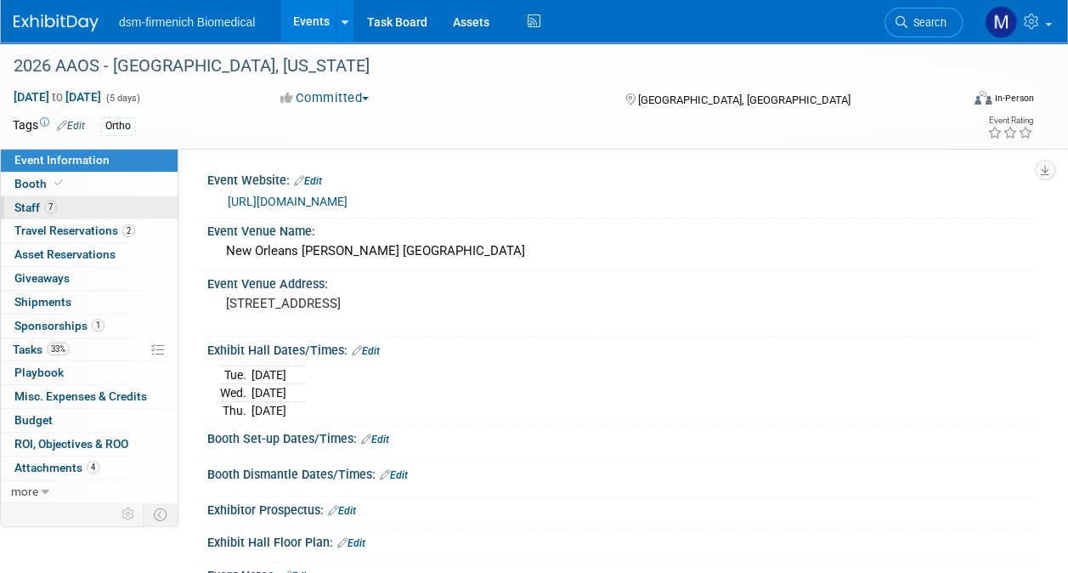
click at [41, 206] on span "Staff 7" at bounding box center [35, 208] width 42 height 14
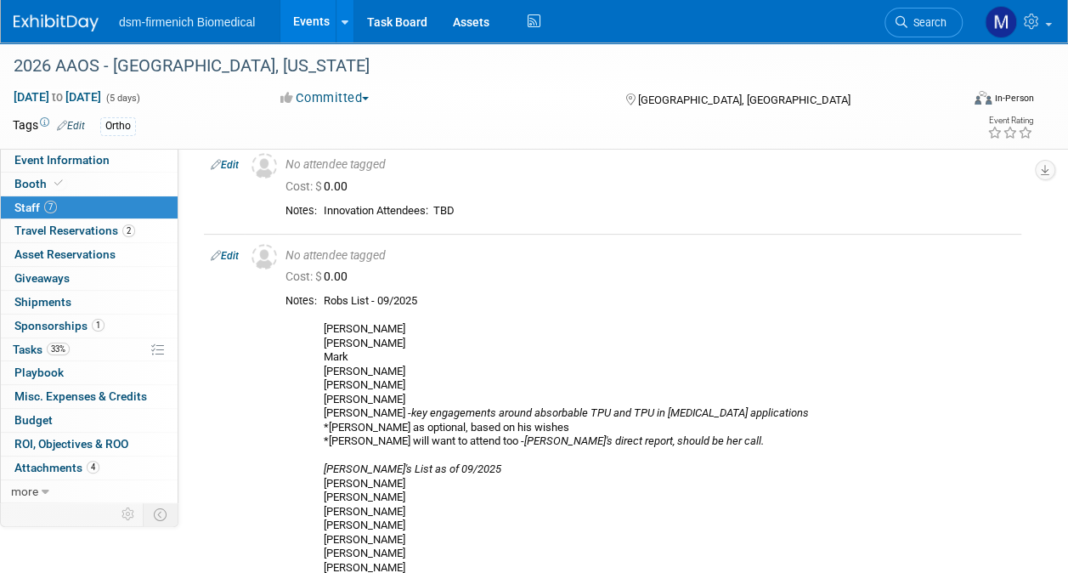
scroll to position [340, 0]
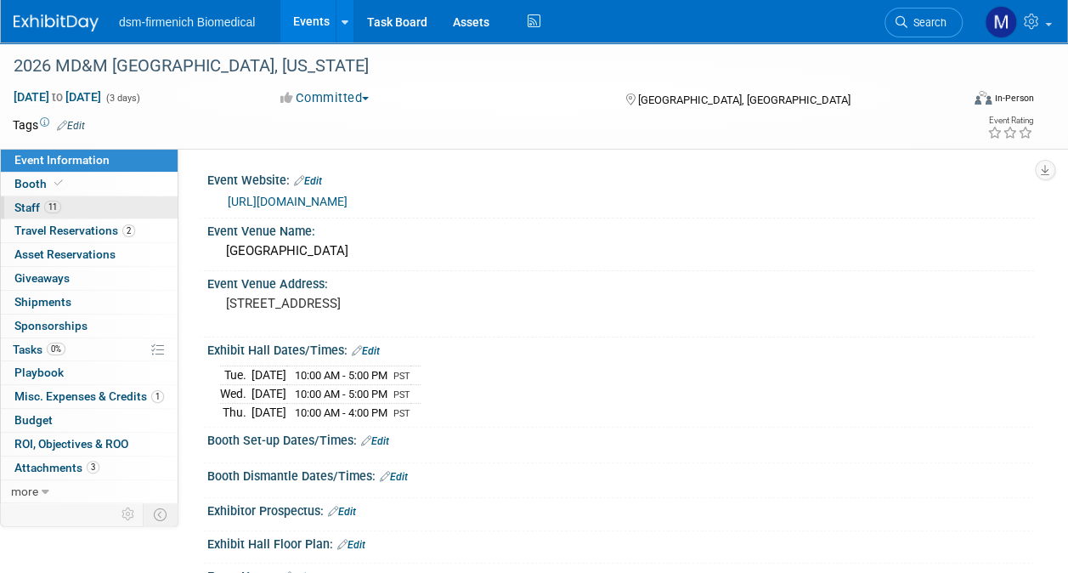
click at [44, 201] on span "Staff 11" at bounding box center [37, 208] width 47 height 14
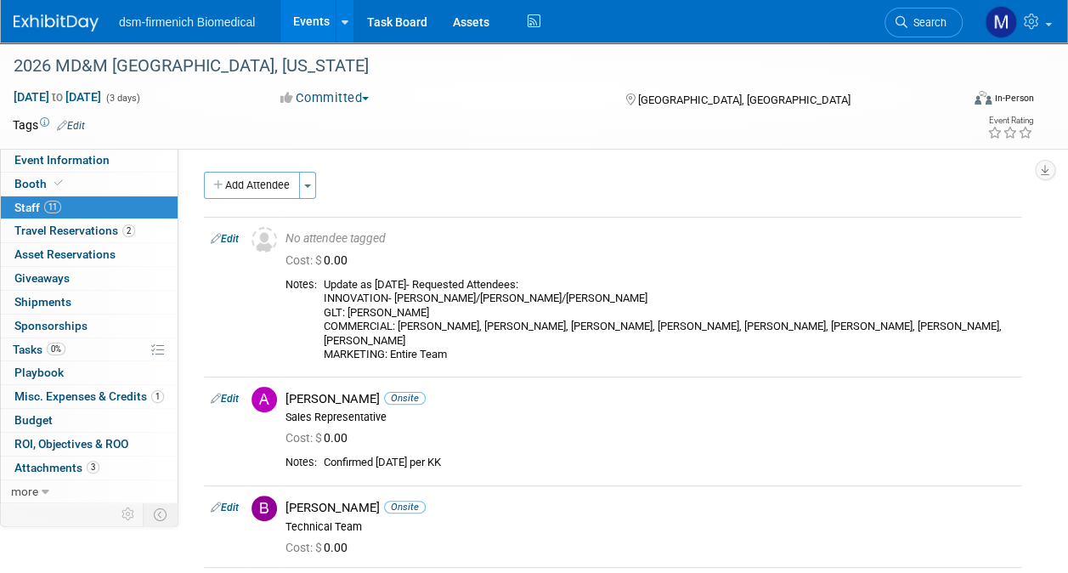
click at [319, 22] on link "Events" at bounding box center [311, 21] width 62 height 42
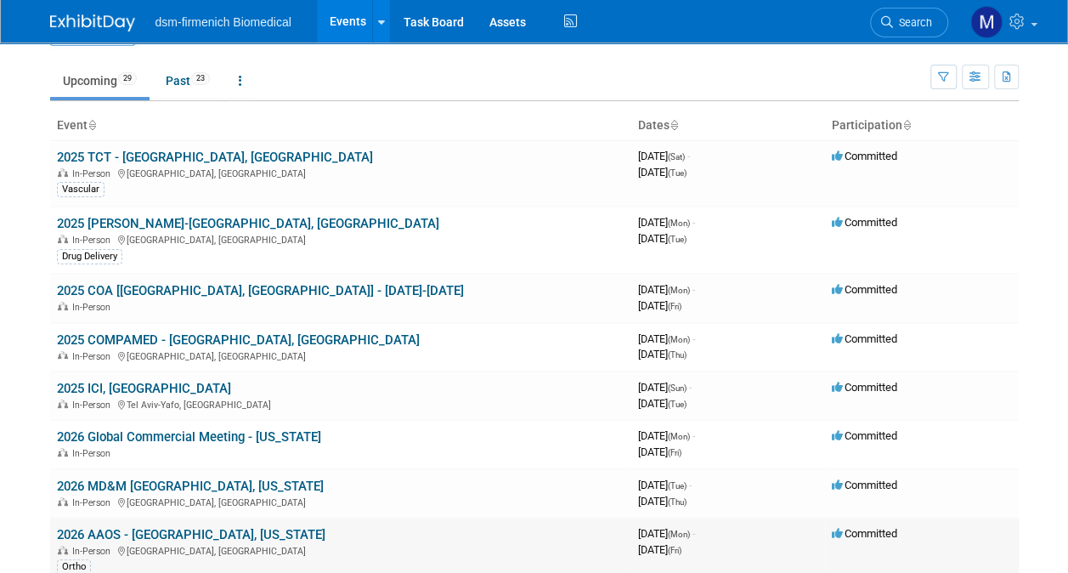
scroll to position [340, 0]
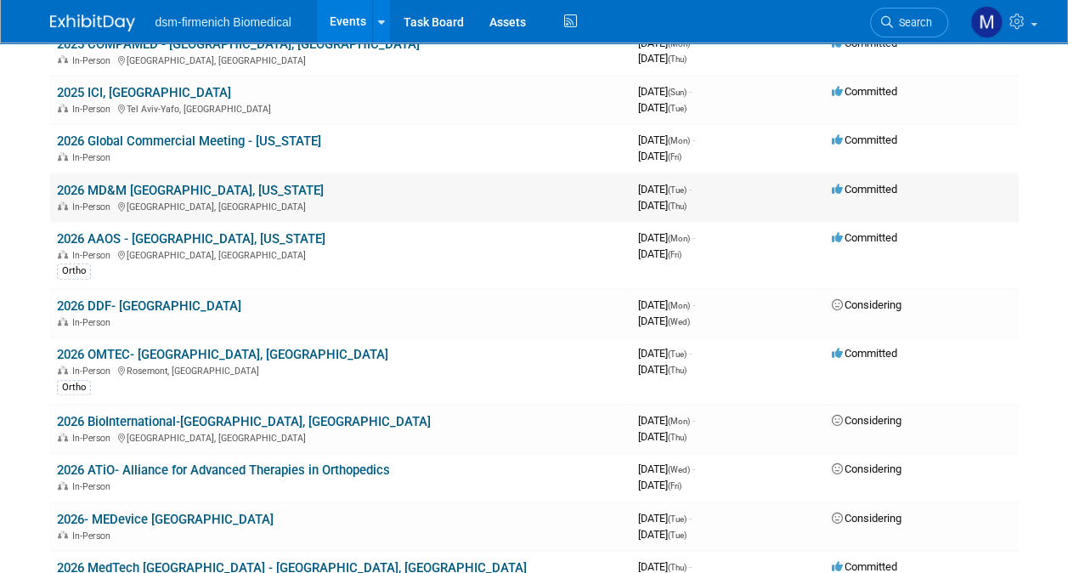
click at [156, 192] on link "2026 MD&M [GEOGRAPHIC_DATA], [US_STATE]" at bounding box center [190, 190] width 267 height 15
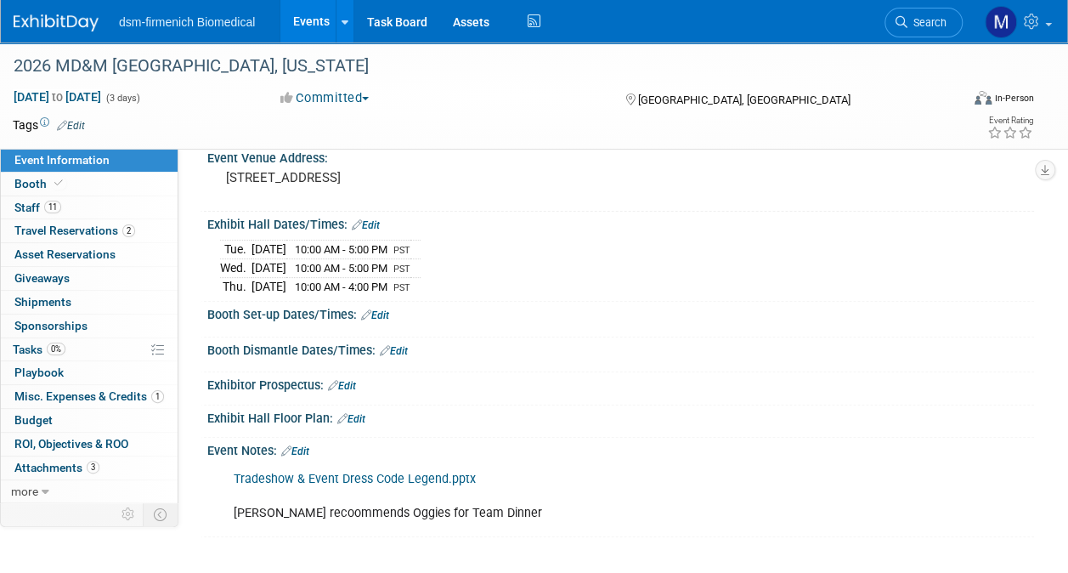
scroll to position [269, 0]
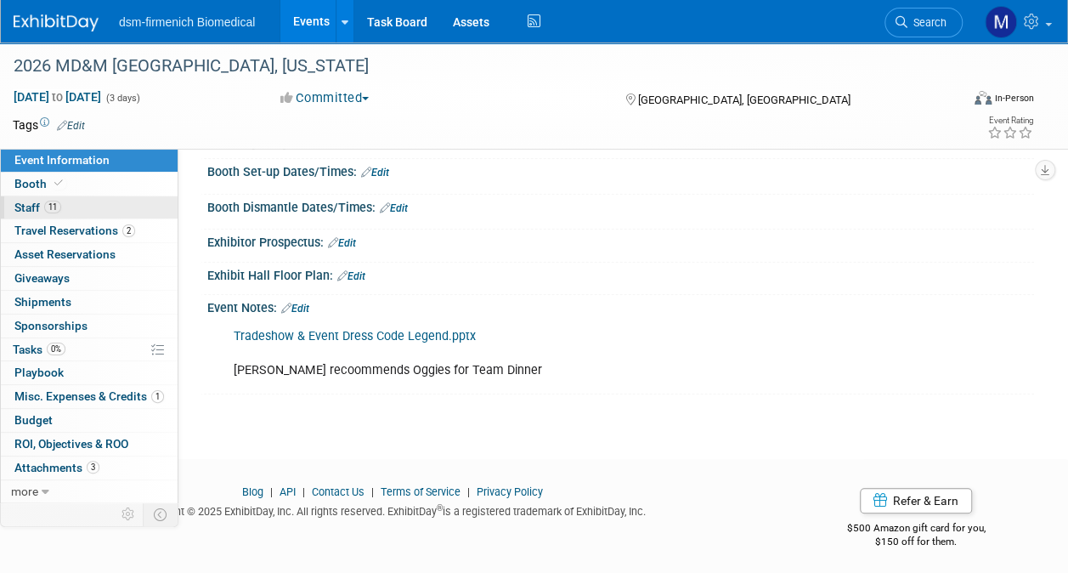
click at [32, 207] on span "Staff 11" at bounding box center [37, 208] width 47 height 14
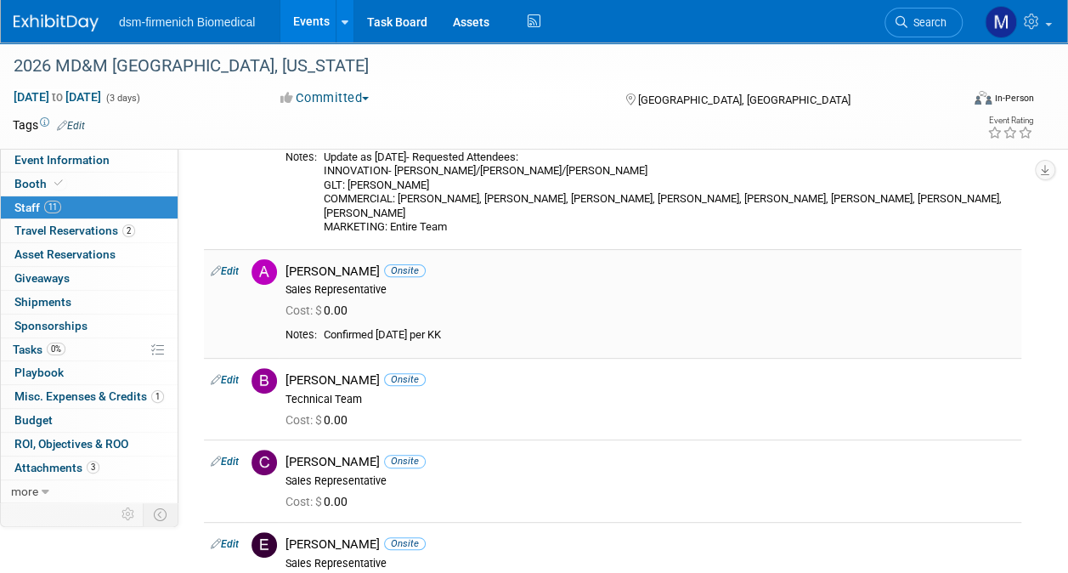
scroll to position [0, 0]
